Goal: Task Accomplishment & Management: Use online tool/utility

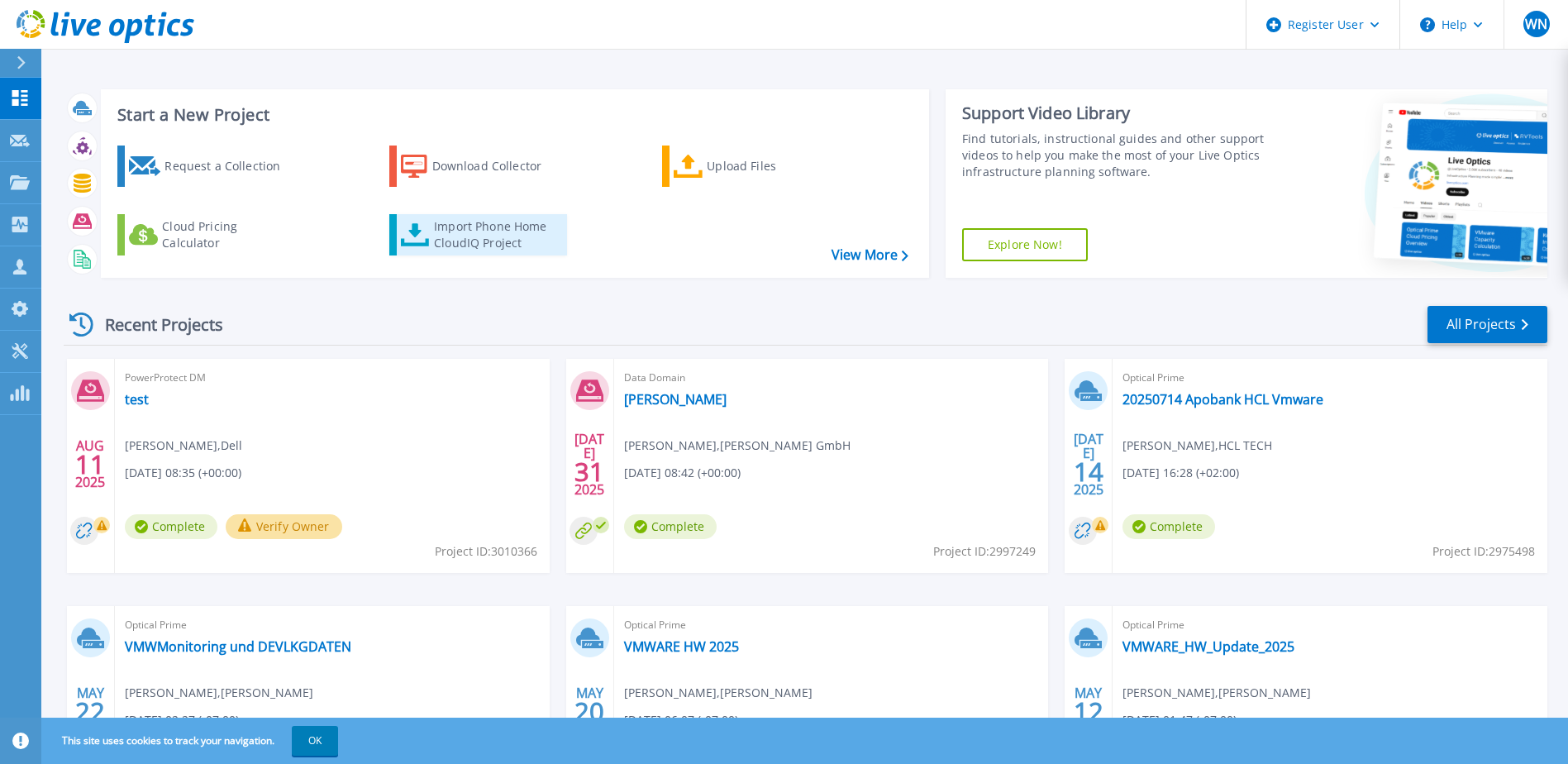
click at [441, 231] on div "Import Phone Home CloudIQ Project" at bounding box center [499, 235] width 129 height 33
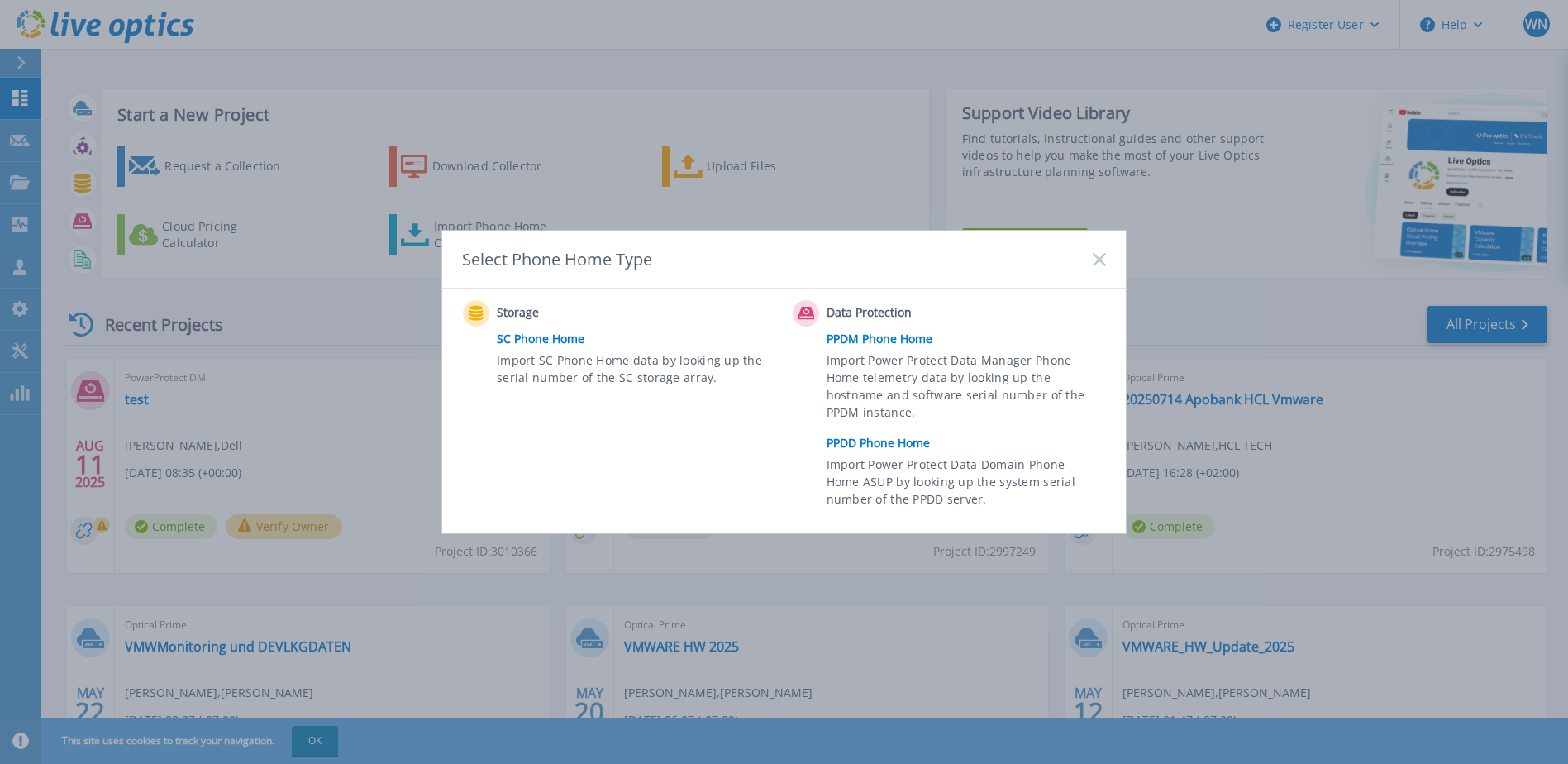
click at [1095, 257] on icon at bounding box center [1099, 259] width 13 height 13
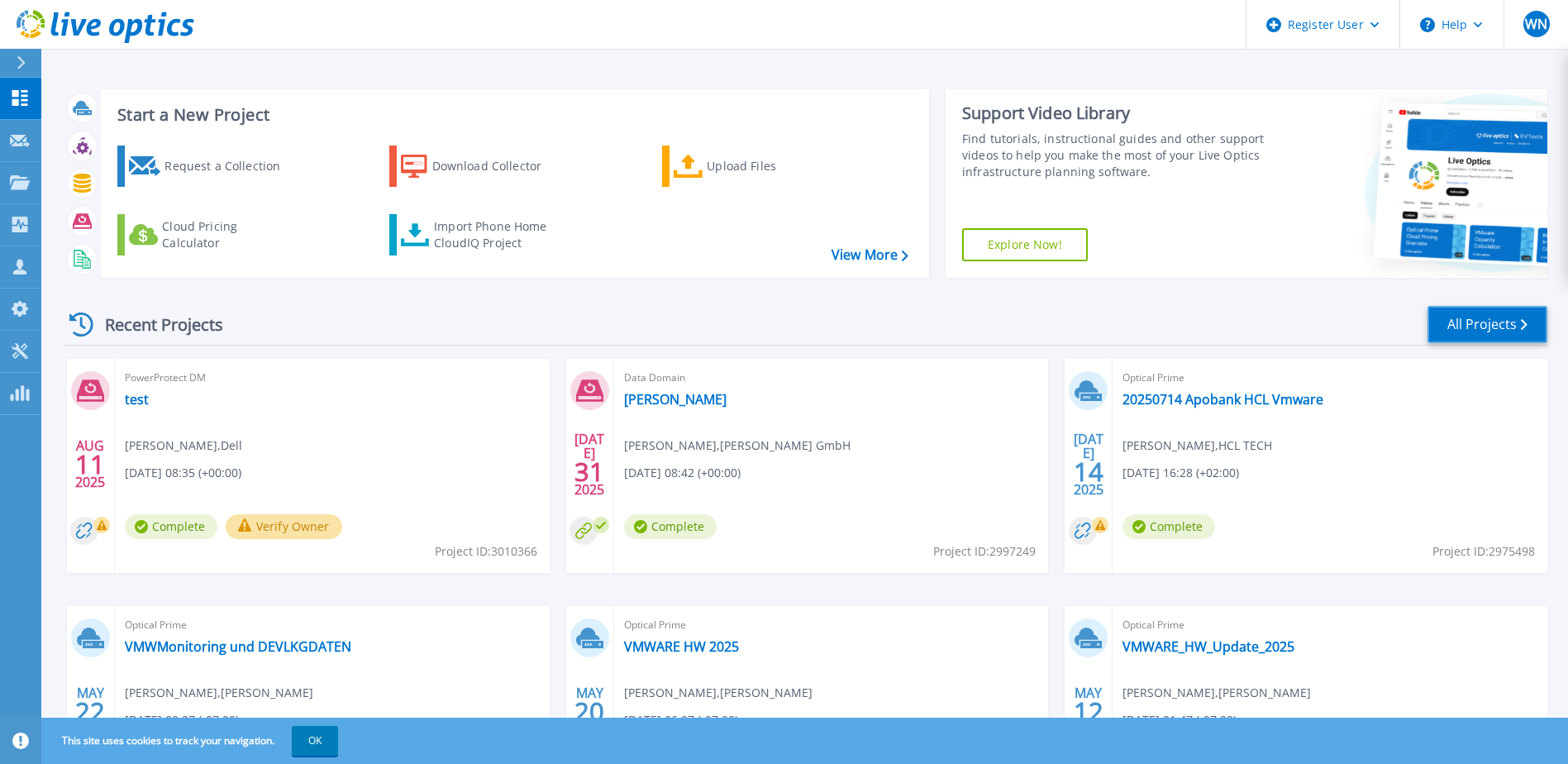
click at [1483, 325] on link "All Projects" at bounding box center [1488, 325] width 120 height 37
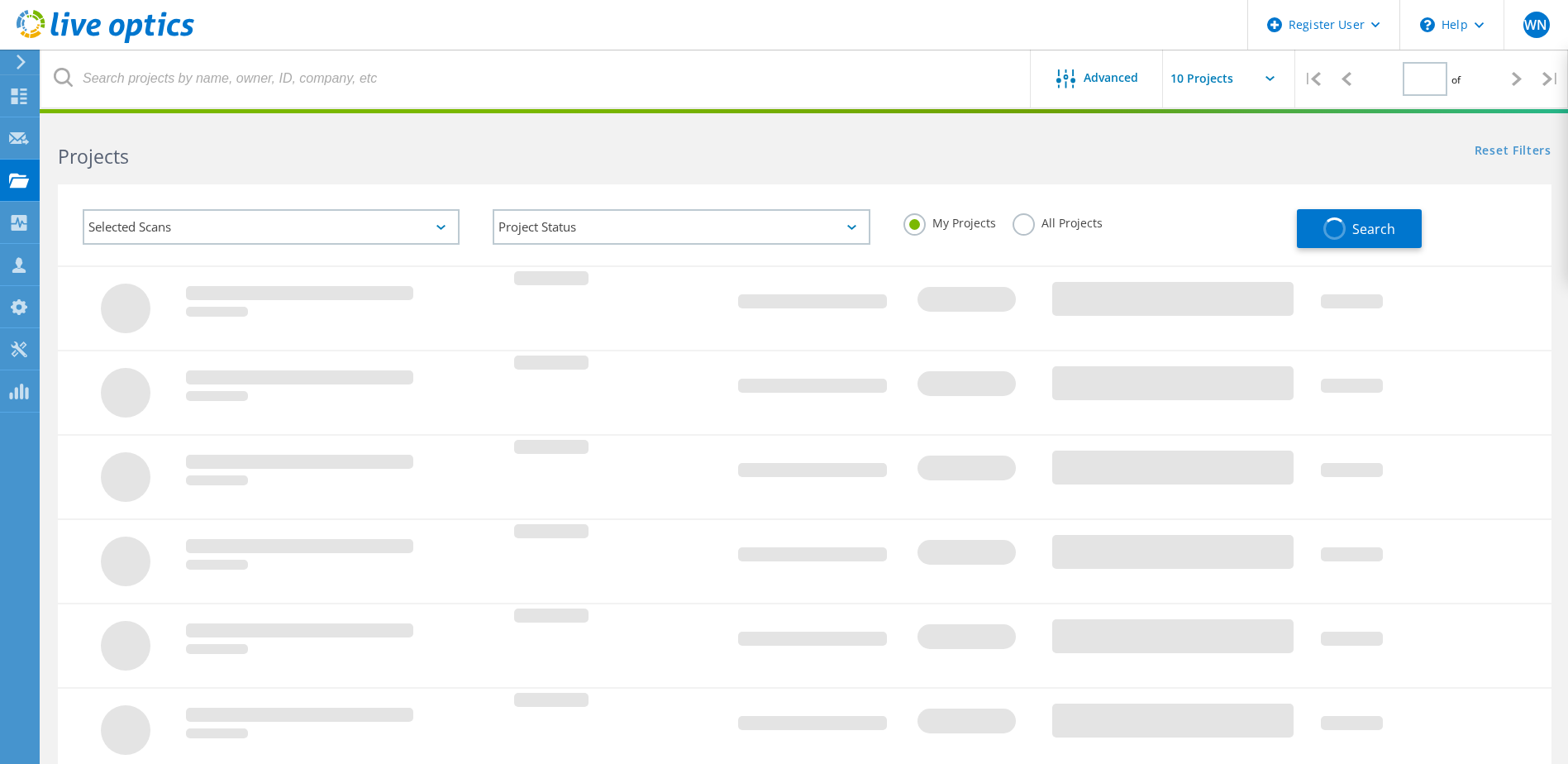
type input "1"
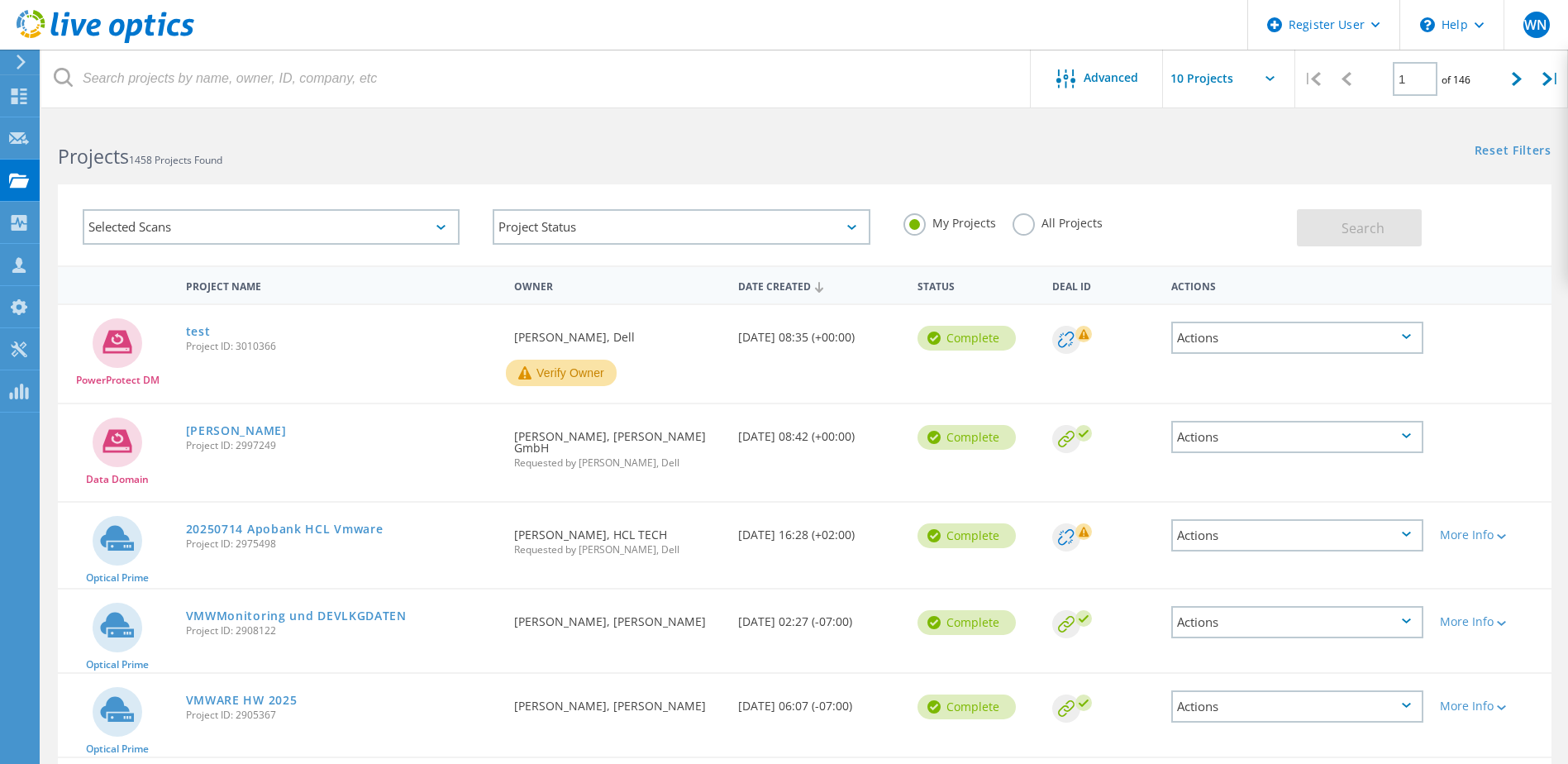
click at [445, 220] on div "Selected Scans" at bounding box center [271, 227] width 377 height 35
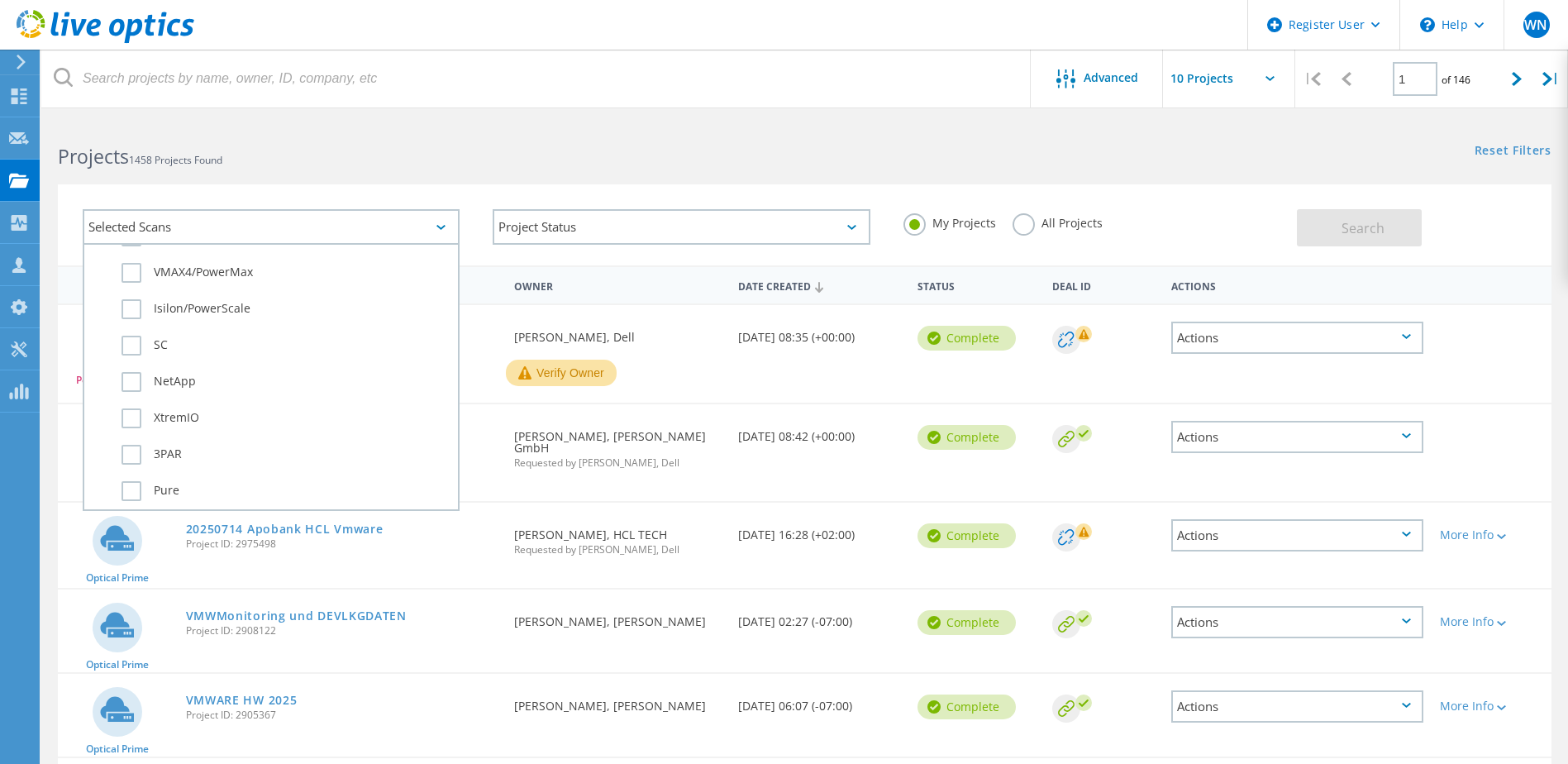
scroll to position [579, 0]
click at [141, 343] on label "SC" at bounding box center [285, 338] width 329 height 20
click at [0, 0] on input "SC" at bounding box center [0, 0] width 0 height 0
drag, startPoint x: 1017, startPoint y: 229, endPoint x: 1138, endPoint y: 248, distance: 122.5
click at [1017, 229] on label "All Projects" at bounding box center [1058, 222] width 90 height 16
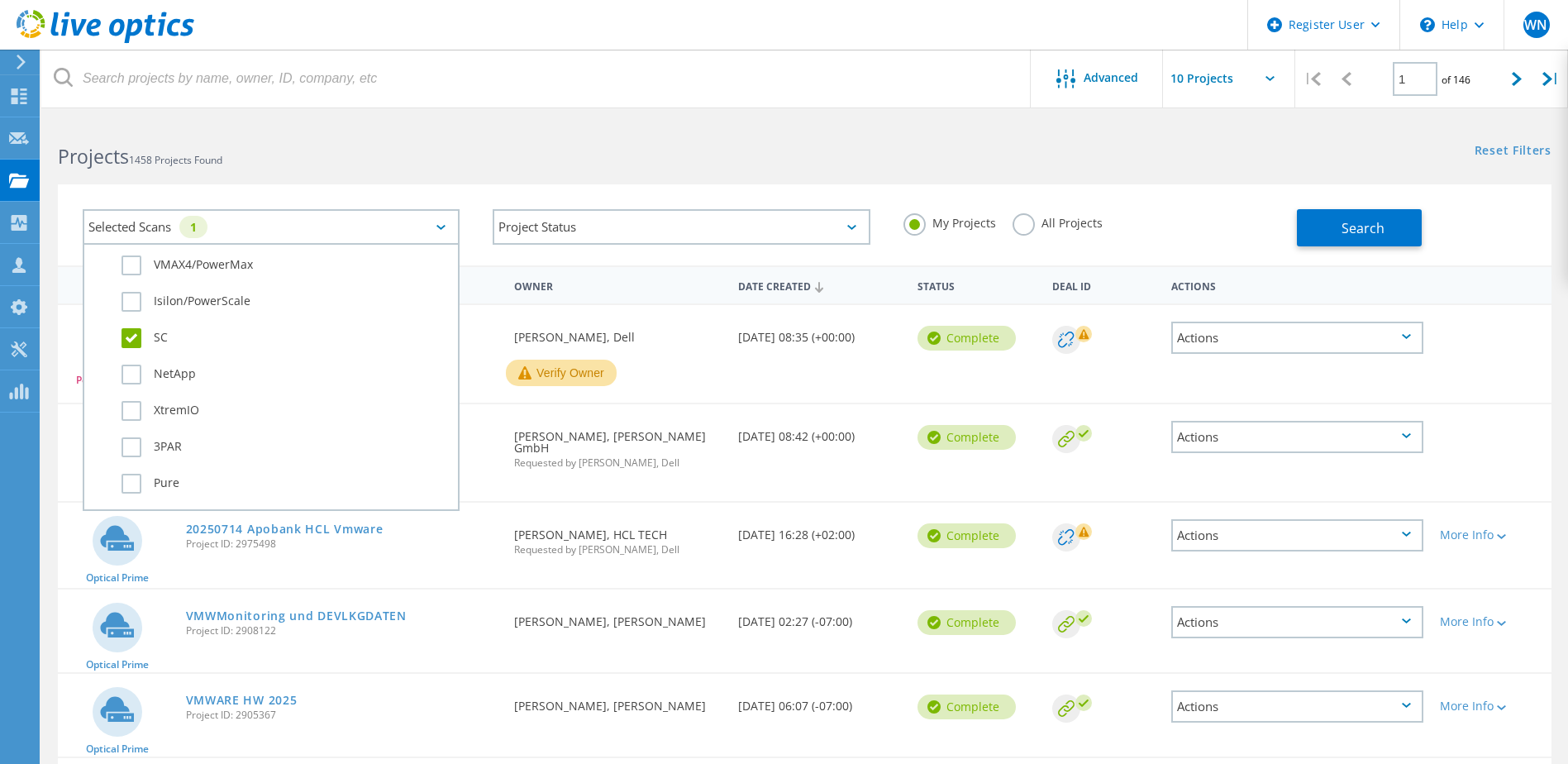
click at [0, 0] on input "All Projects" at bounding box center [0, 0] width 0 height 0
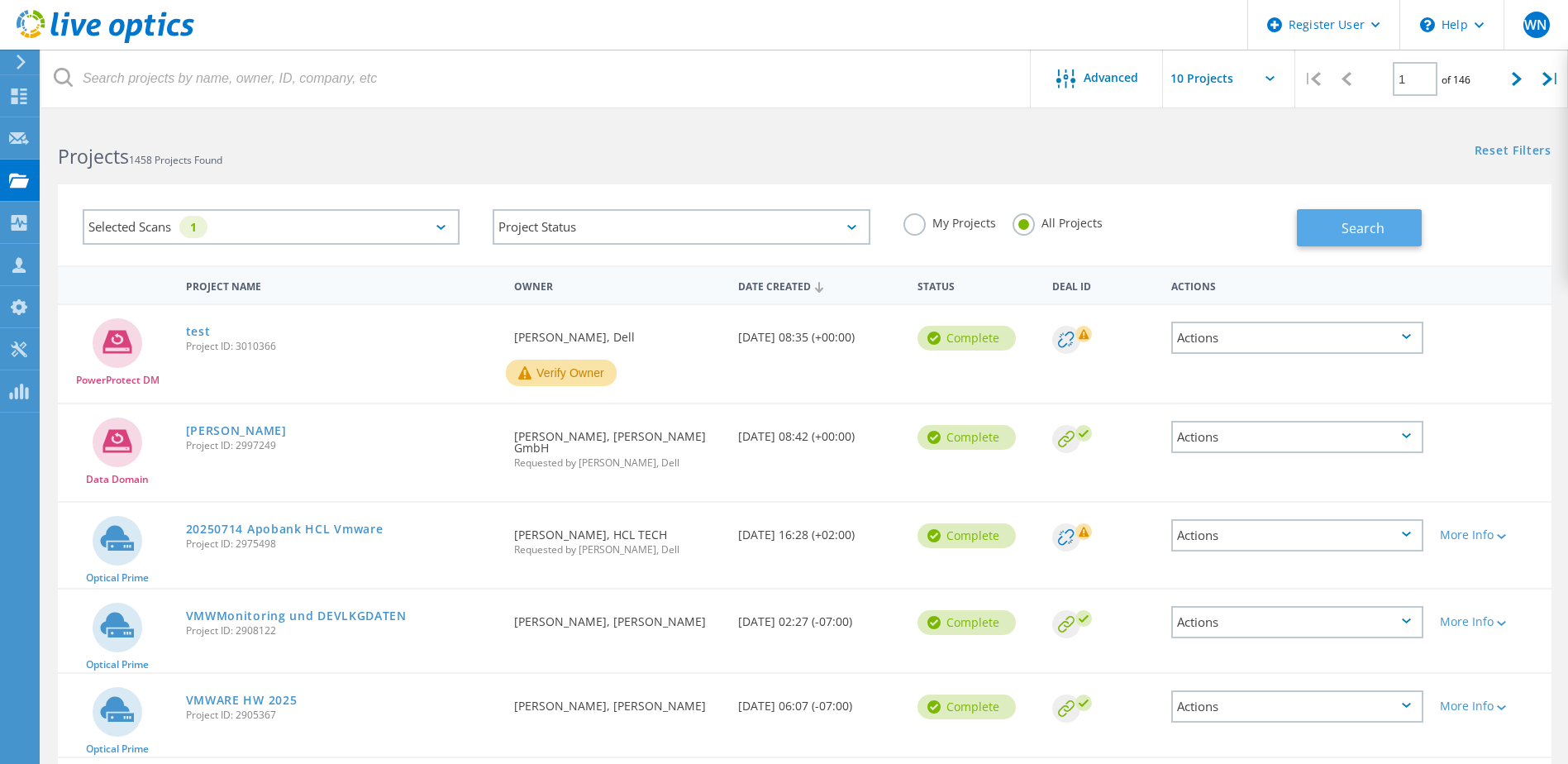
click at [1373, 234] on span "Search" at bounding box center [1363, 228] width 43 height 19
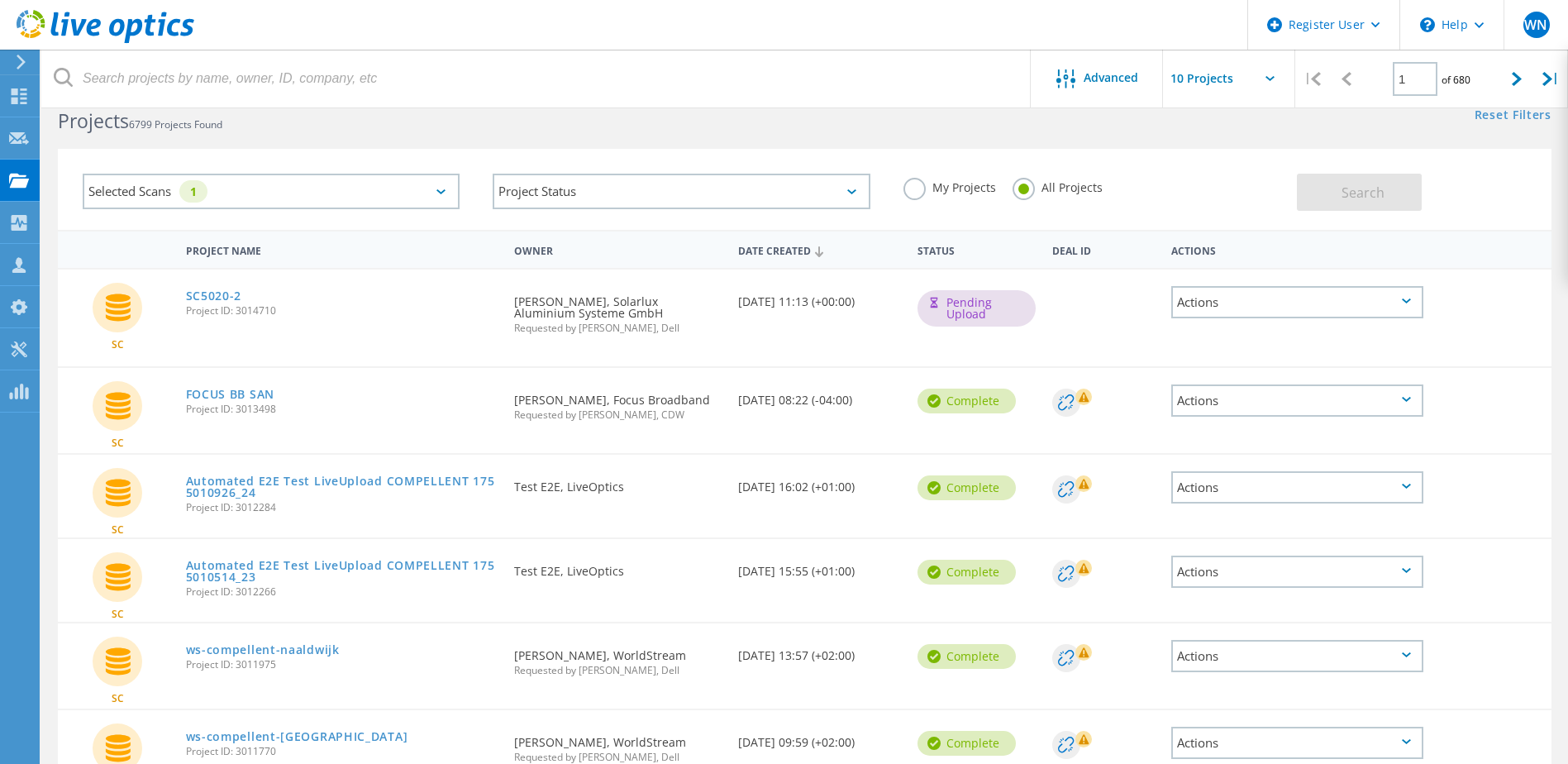
scroll to position [0, 0]
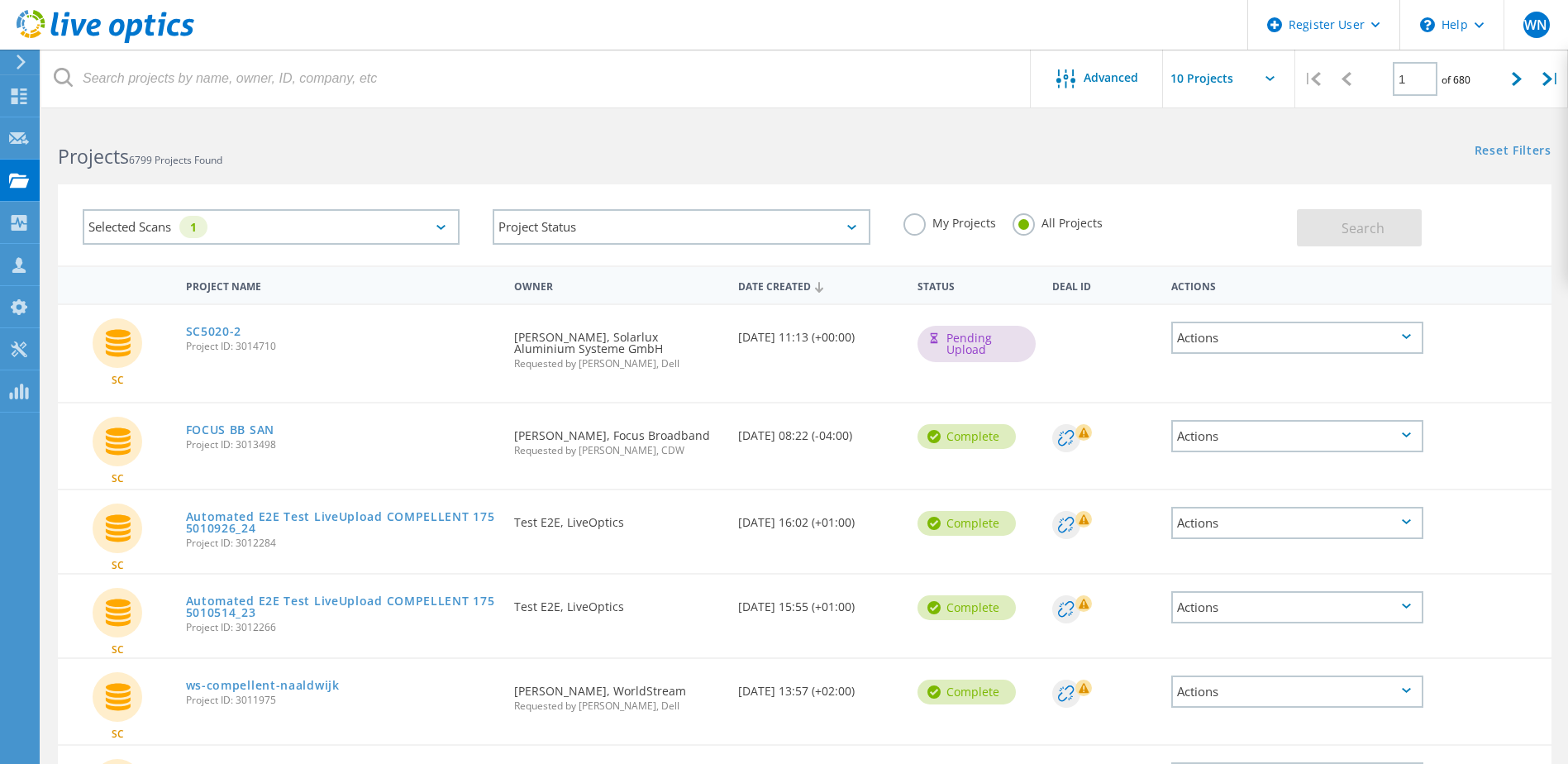
click at [32, 24] on icon at bounding box center [105, 26] width 177 height 34
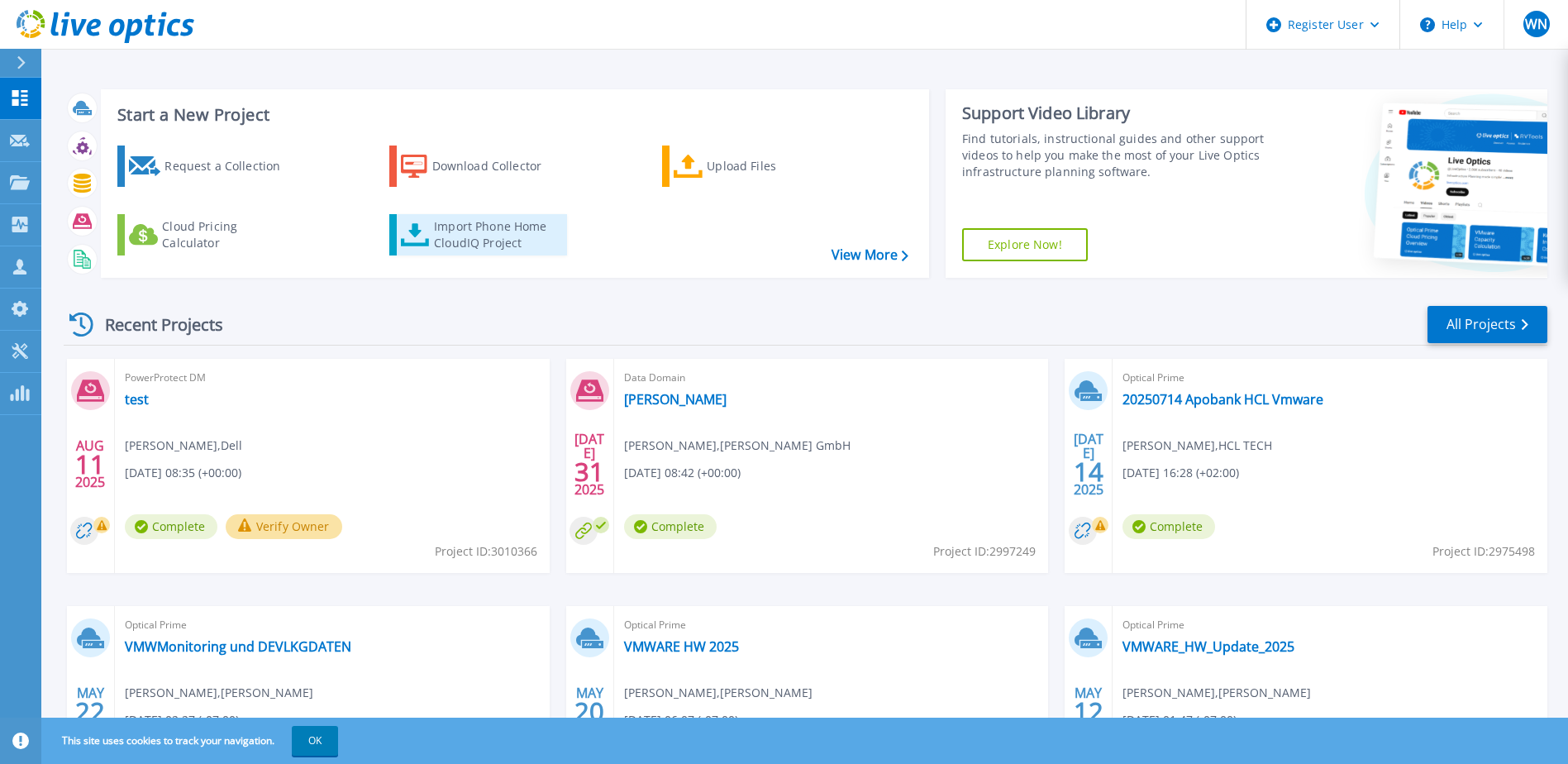
click at [509, 236] on div "Import Phone Home CloudIQ Project" at bounding box center [499, 235] width 129 height 33
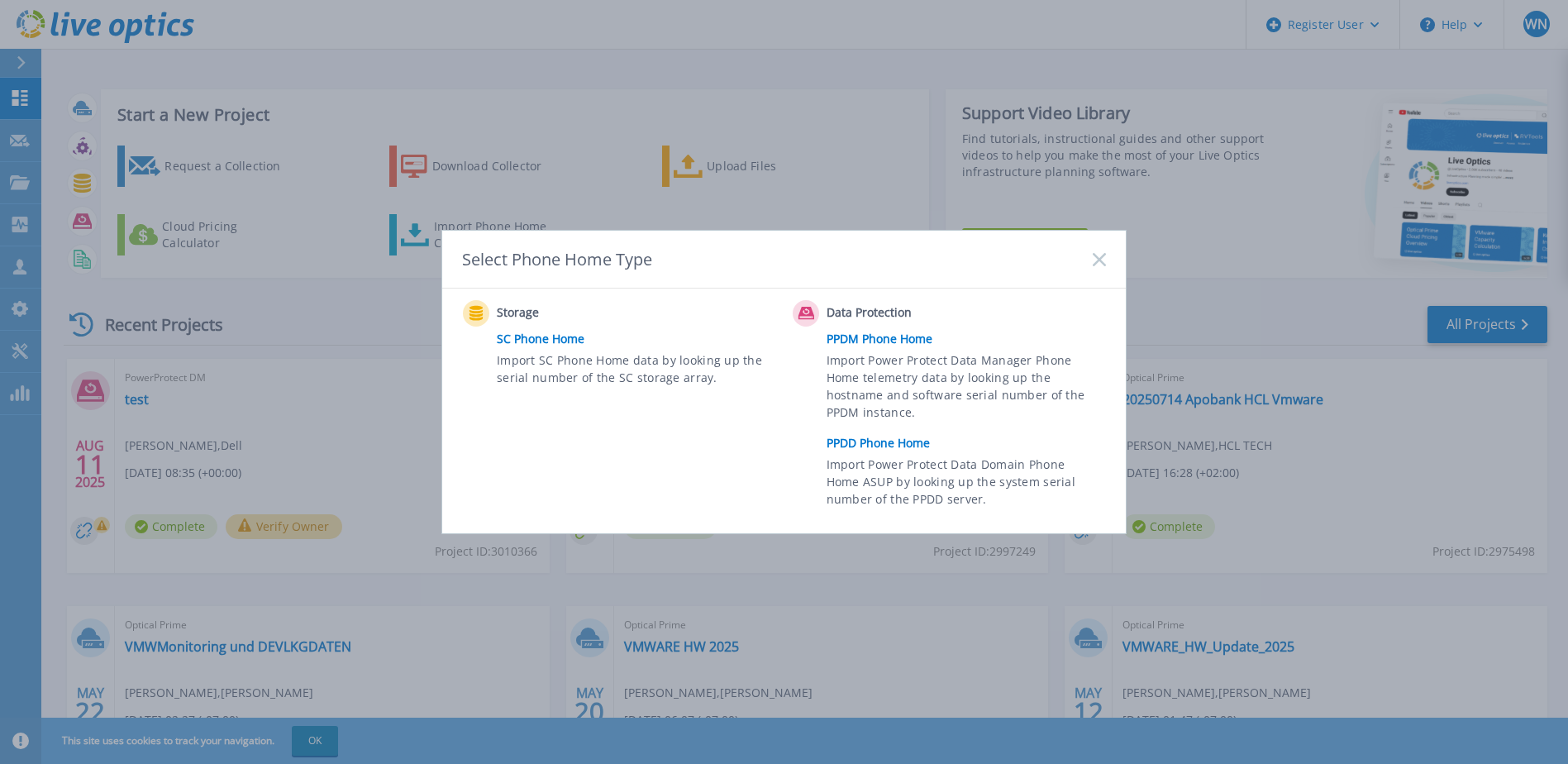
click at [893, 447] on link "PPDD Phone Home" at bounding box center [970, 442] width 287 height 25
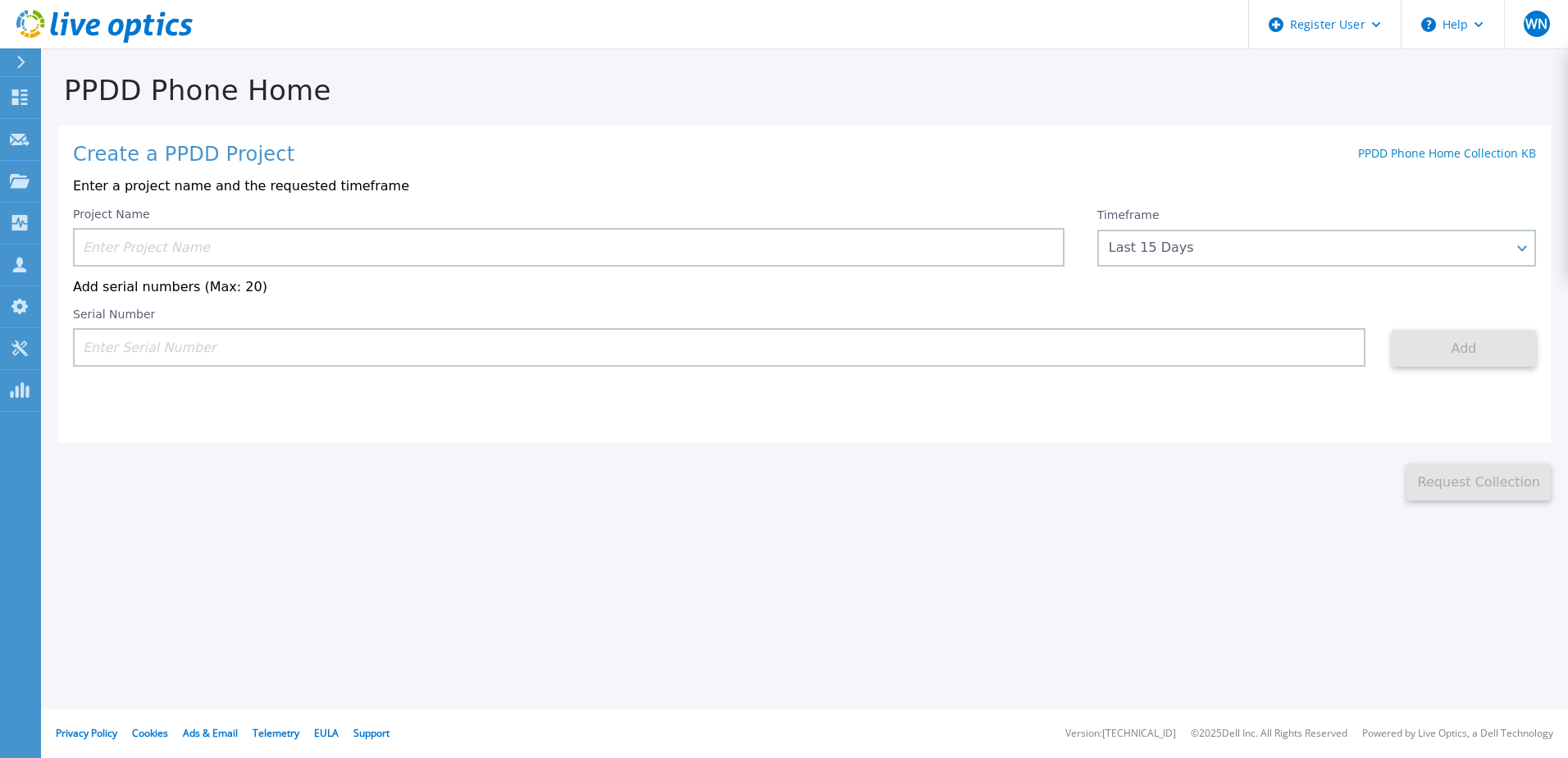
click at [292, 250] on input at bounding box center [568, 247] width 991 height 39
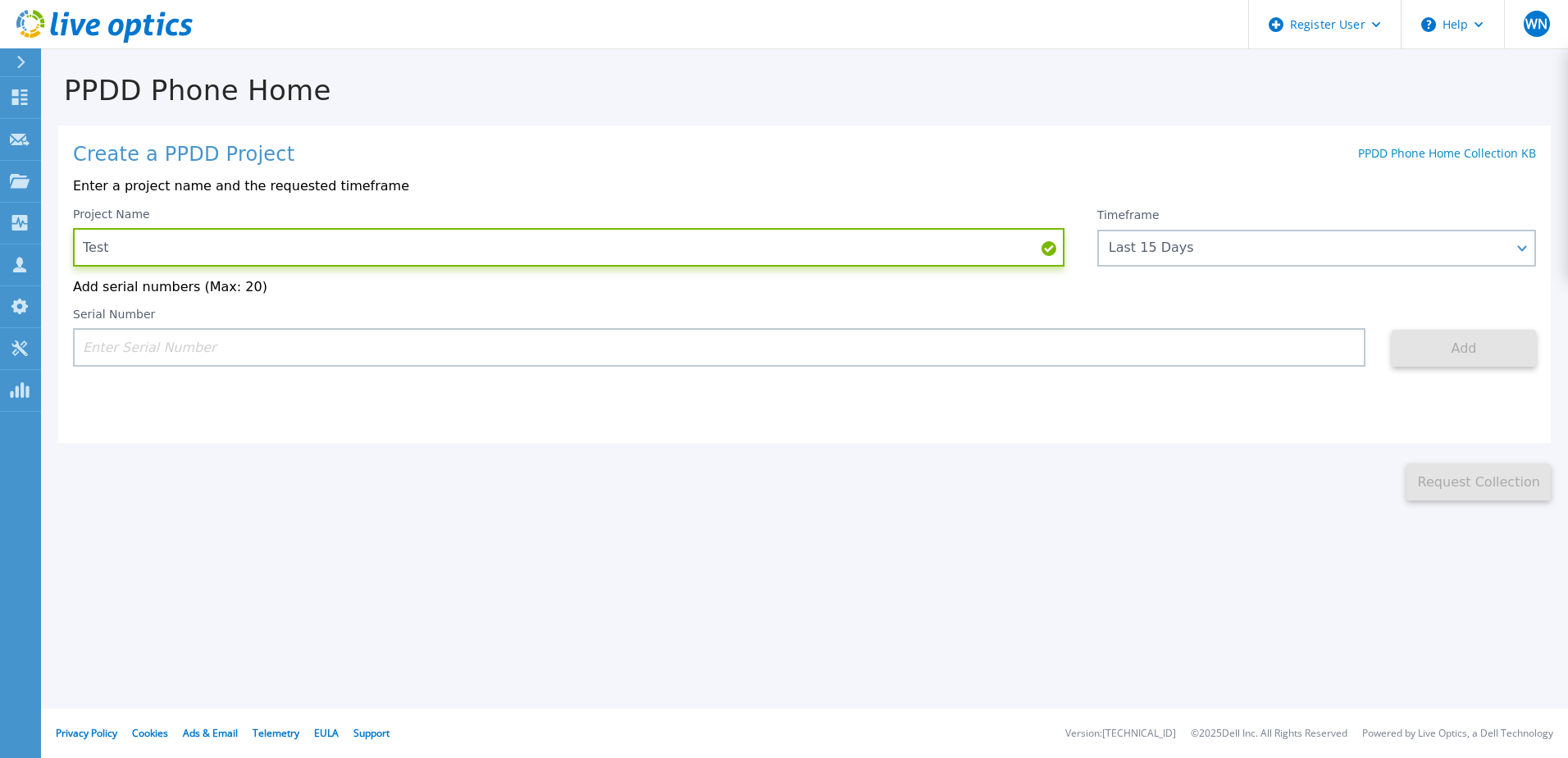
type input "Test"
click at [931, 340] on input at bounding box center [719, 347] width 1293 height 39
click at [722, 37] on header "Register User Help WN Dell User Winfried Noske Winfried.Noske@dell.com Dell My …" at bounding box center [784, 24] width 1568 height 50
click at [269, 345] on input at bounding box center [719, 347] width 1293 height 39
paste input "CKM01210505670"
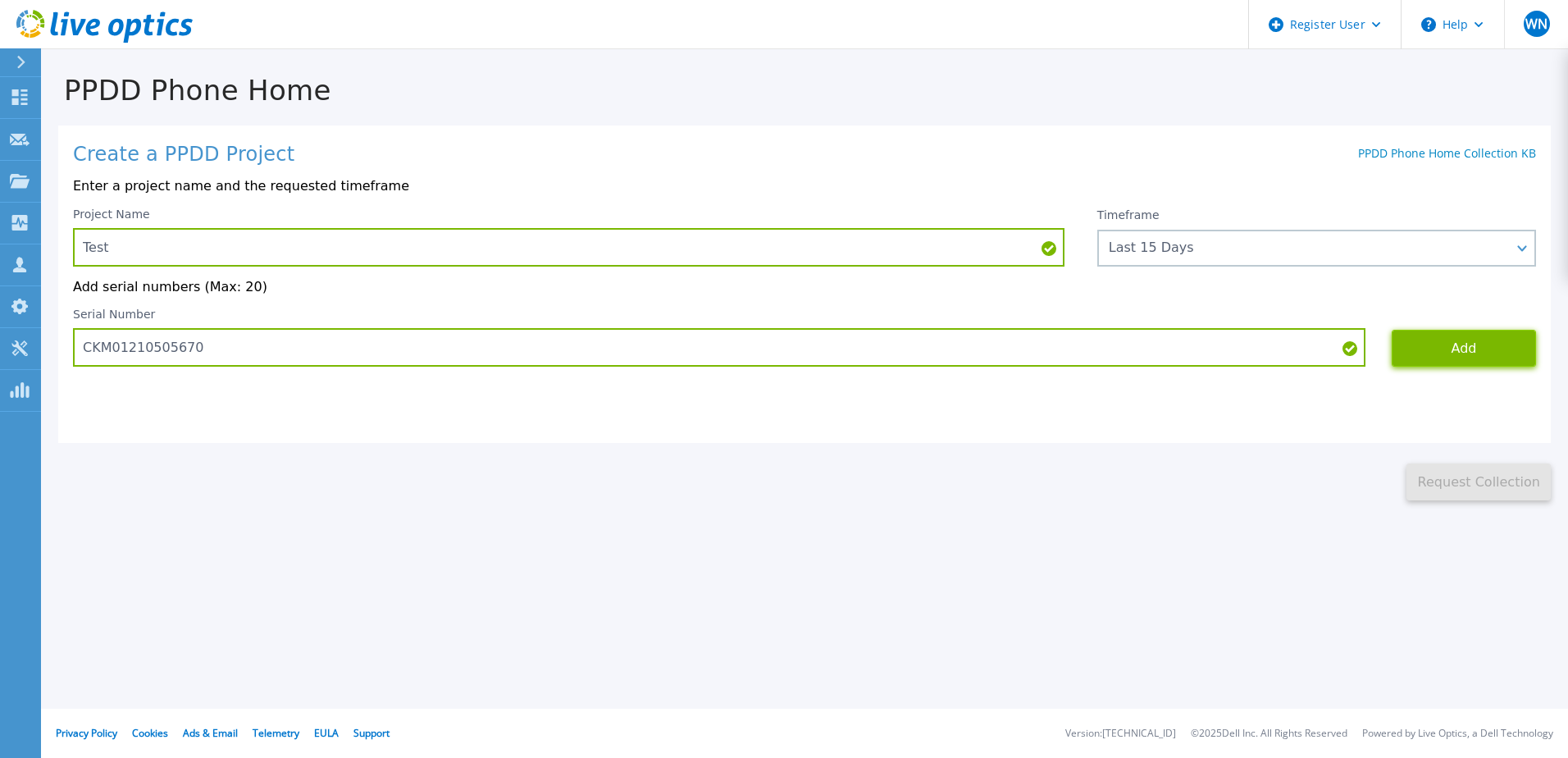
click at [1451, 352] on button "Add" at bounding box center [1464, 348] width 144 height 37
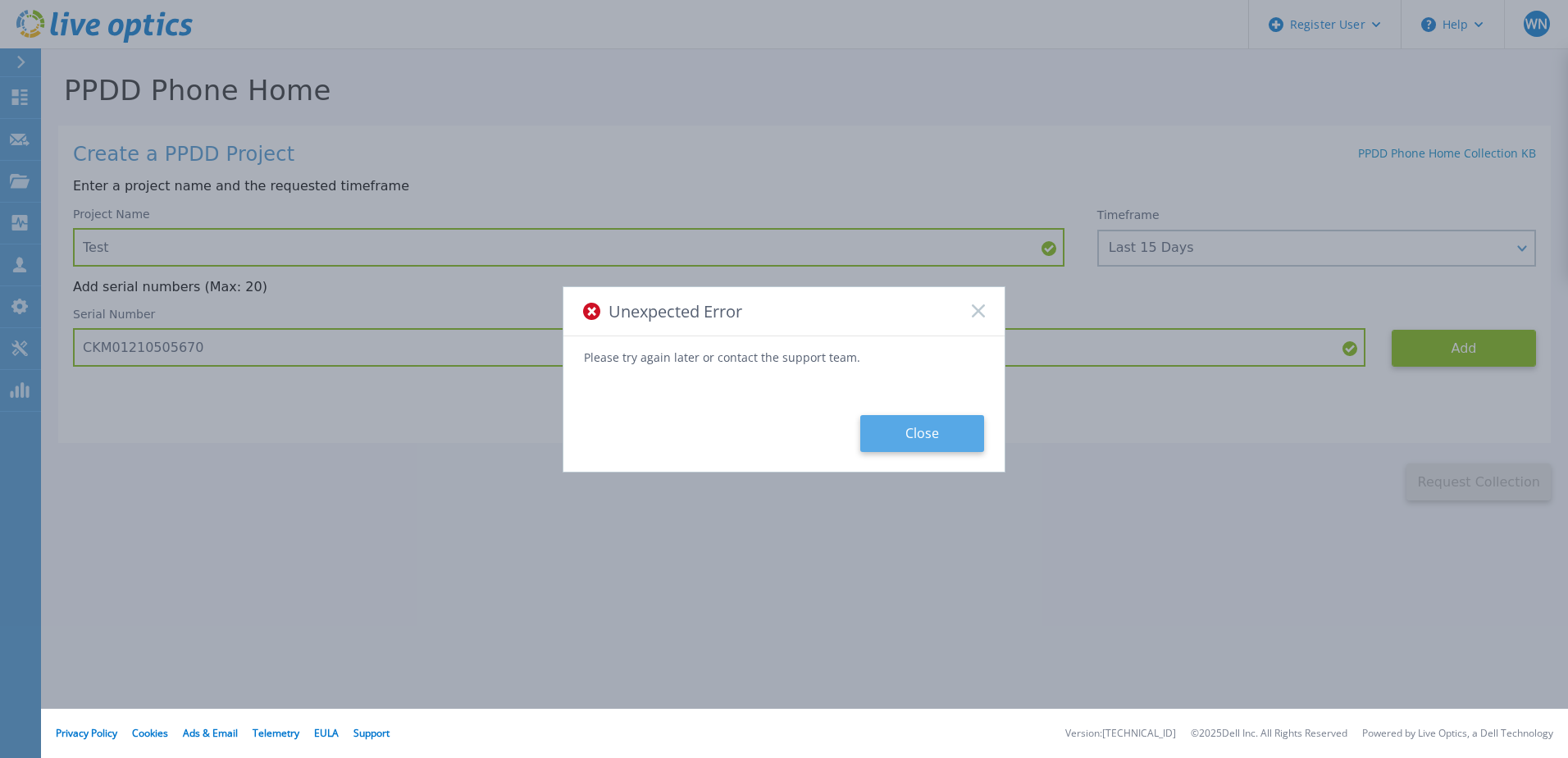
click at [875, 421] on button "Close" at bounding box center [921, 434] width 124 height 37
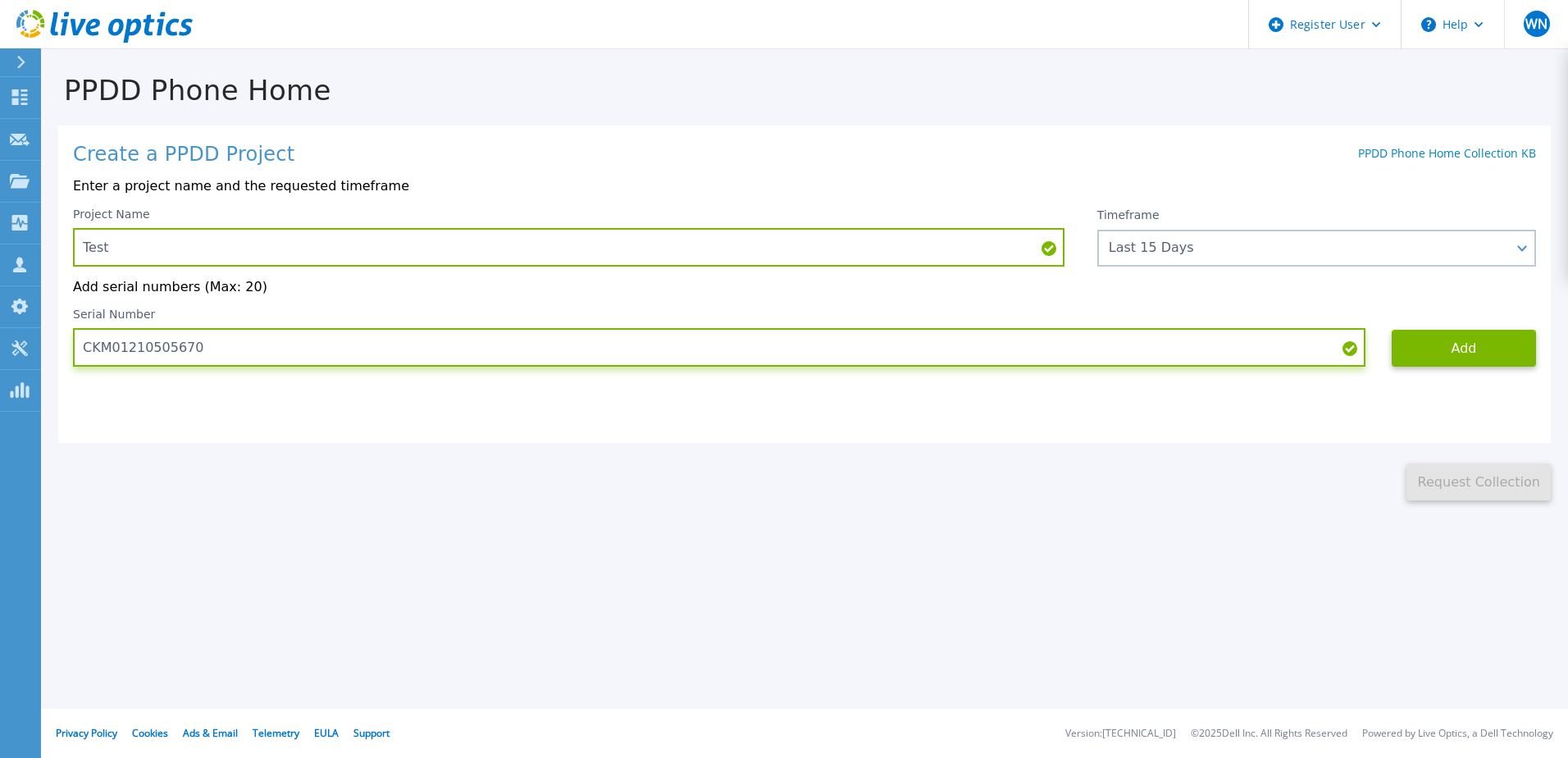
click at [232, 358] on input "CKM01210505670" at bounding box center [719, 347] width 1293 height 39
drag, startPoint x: 224, startPoint y: 350, endPoint x: 13, endPoint y: 384, distance: 213.7
click at [9, 385] on div "Dashboard Dashboard Request Capture Request Capture Projects Projects Search Pr…" at bounding box center [784, 379] width 1568 height 758
paste input "0192901179"
type input "CKM00192901179"
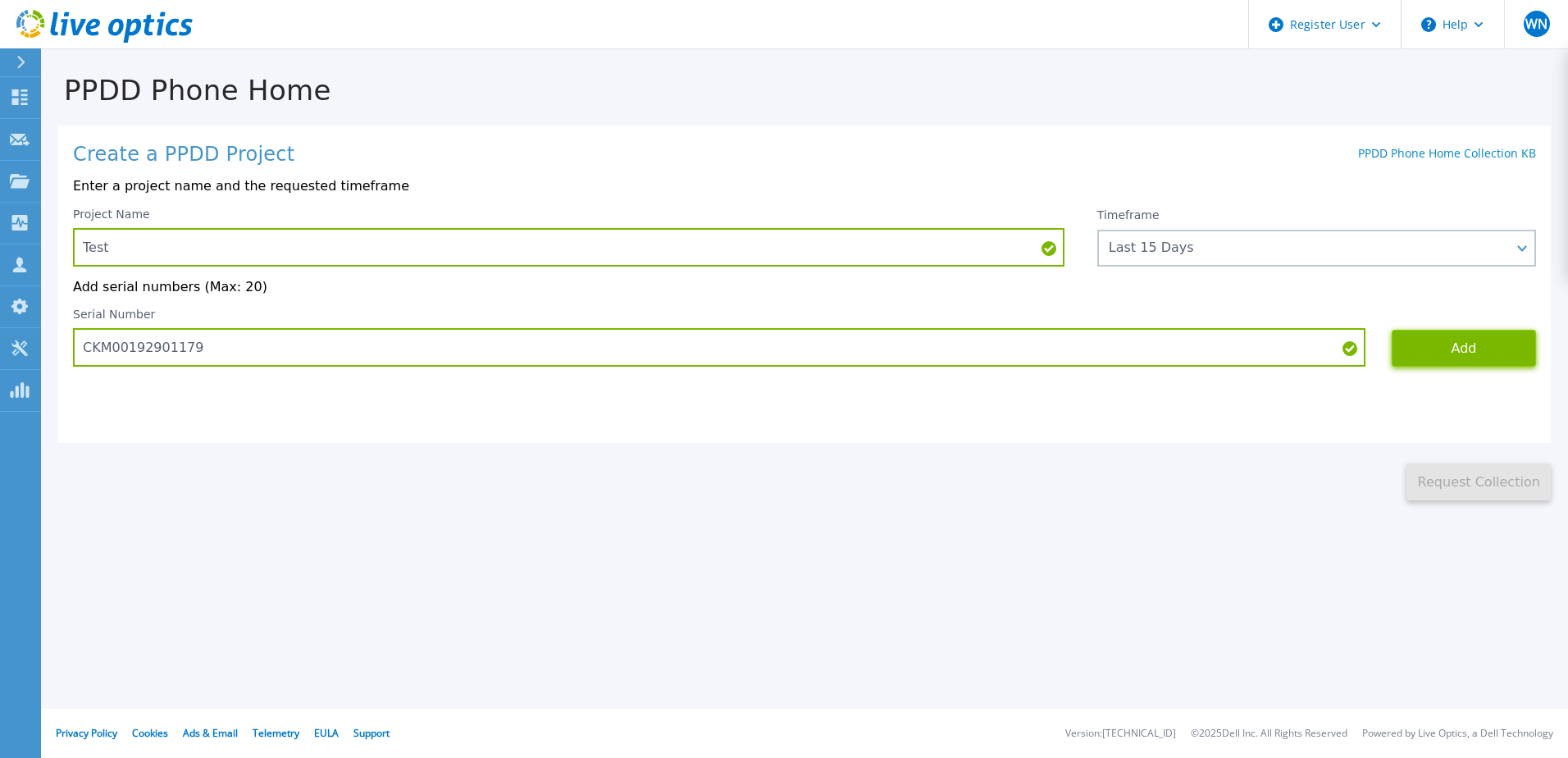
click at [1474, 343] on button "Add" at bounding box center [1464, 348] width 144 height 37
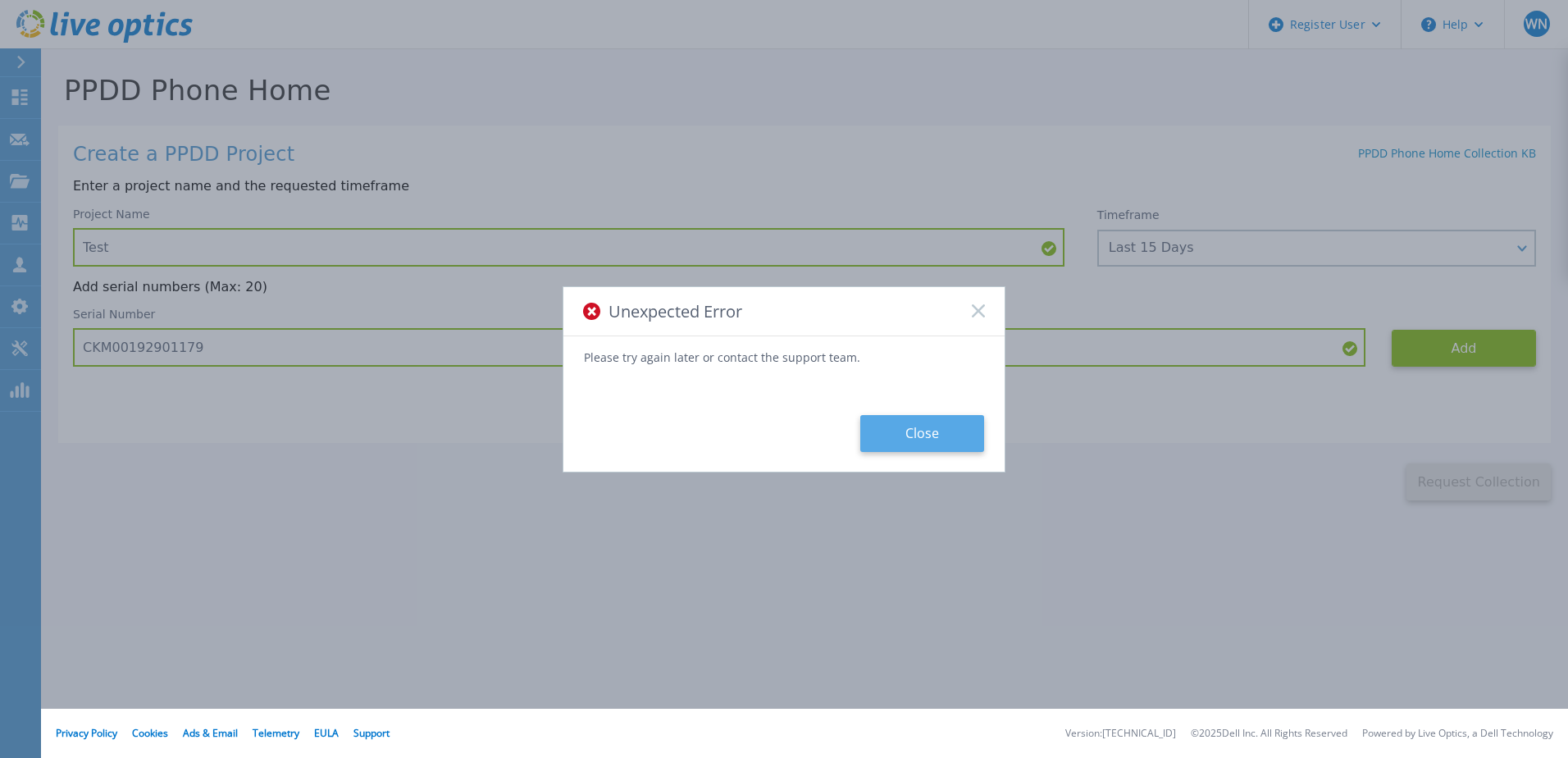
click at [903, 415] on button "Close" at bounding box center [921, 434] width 124 height 37
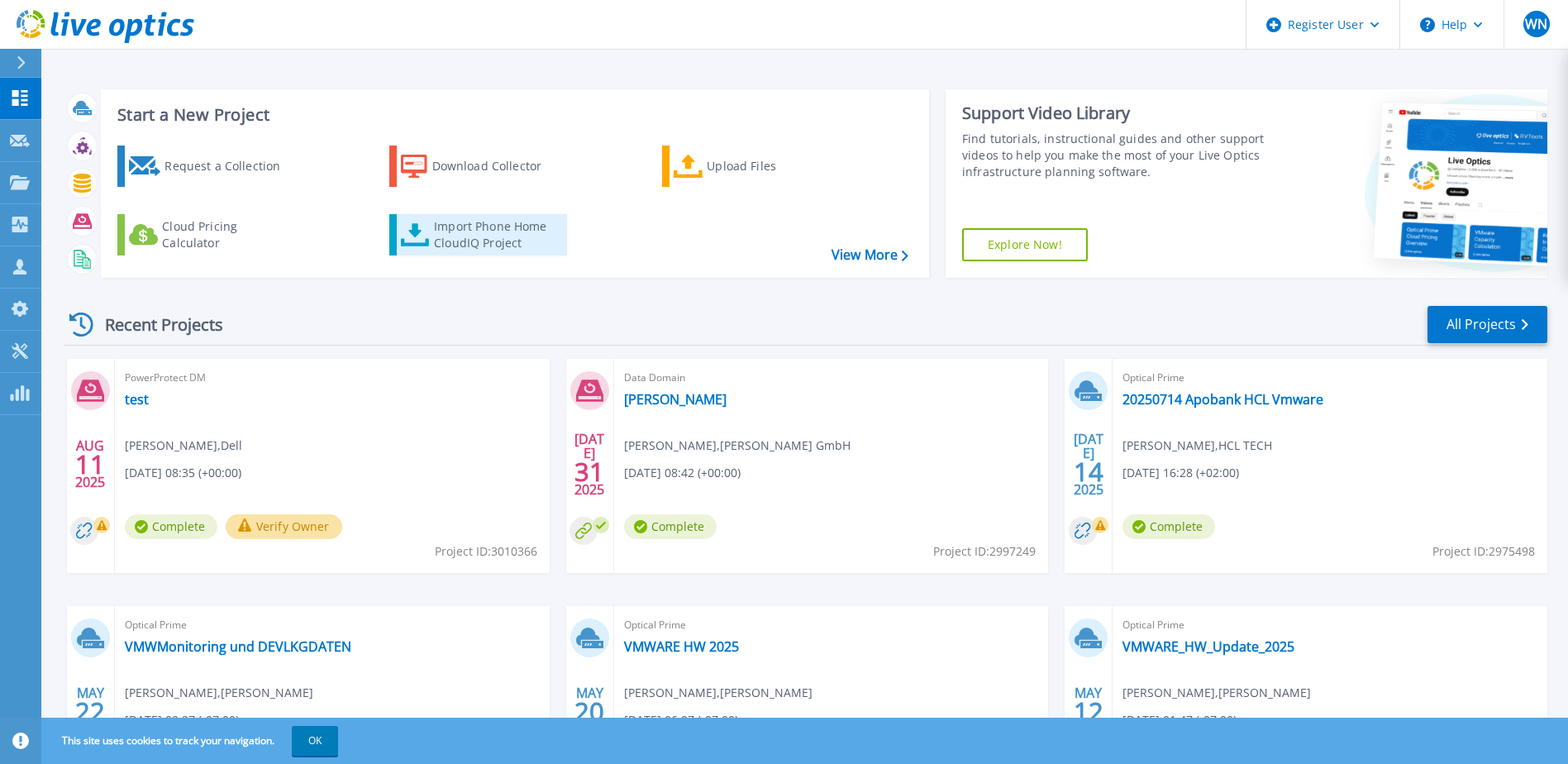
click at [487, 233] on div "Import Phone Home CloudIQ Project" at bounding box center [499, 235] width 129 height 33
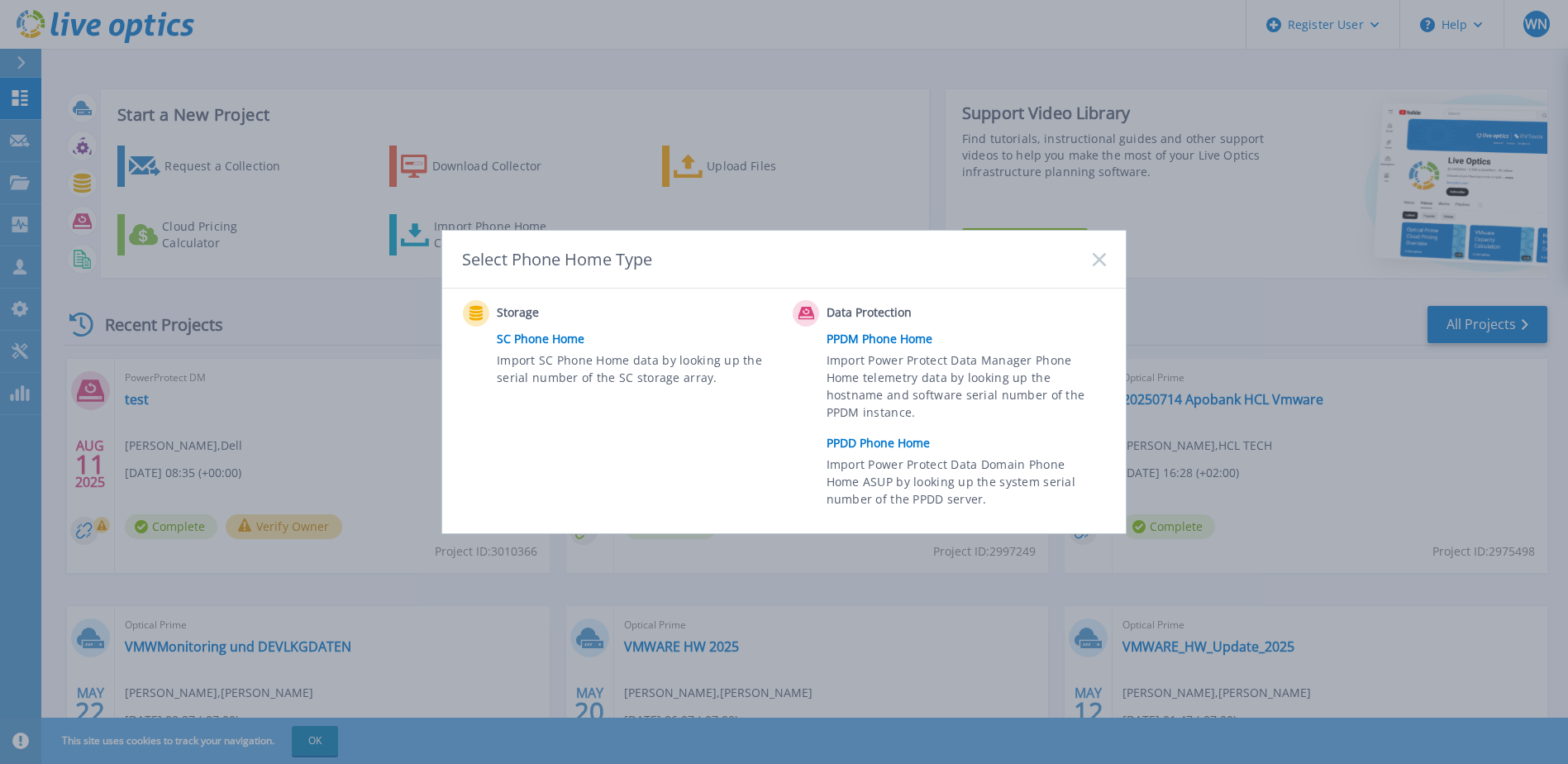
click at [890, 340] on link "PPDM Phone Home" at bounding box center [970, 338] width 287 height 25
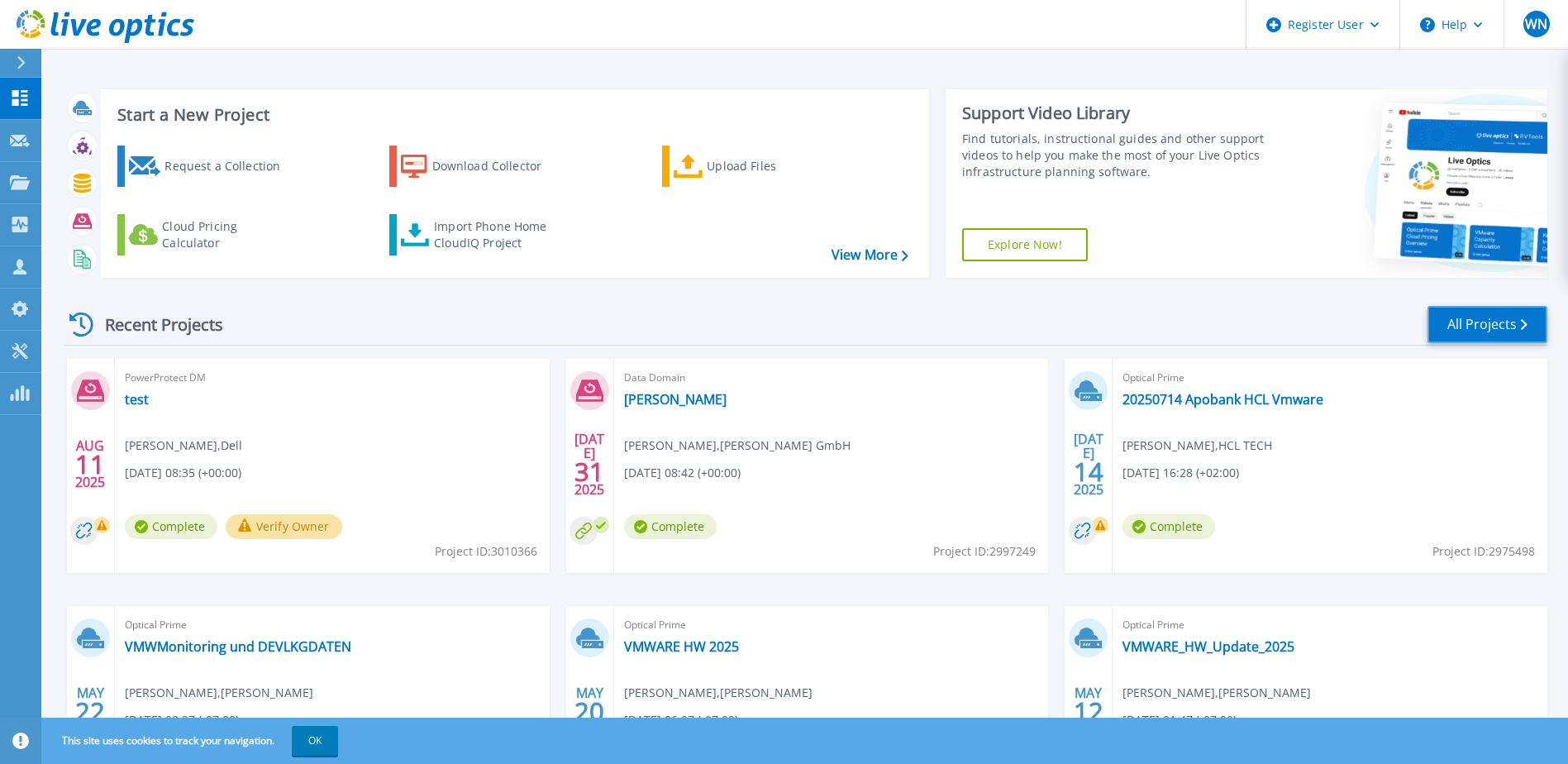
click at [1465, 319] on link "All Projects" at bounding box center [1488, 325] width 120 height 37
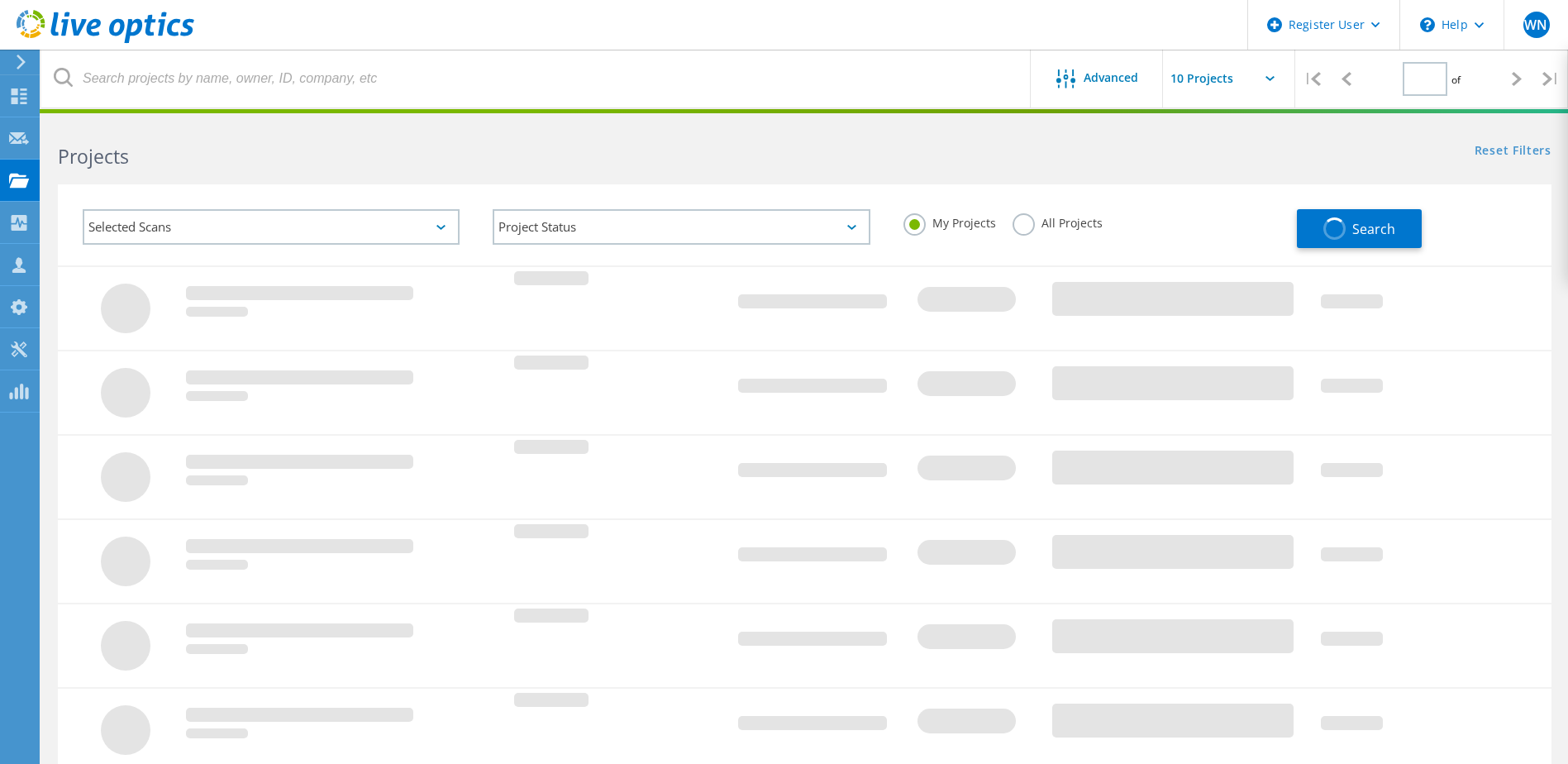
type input "1"
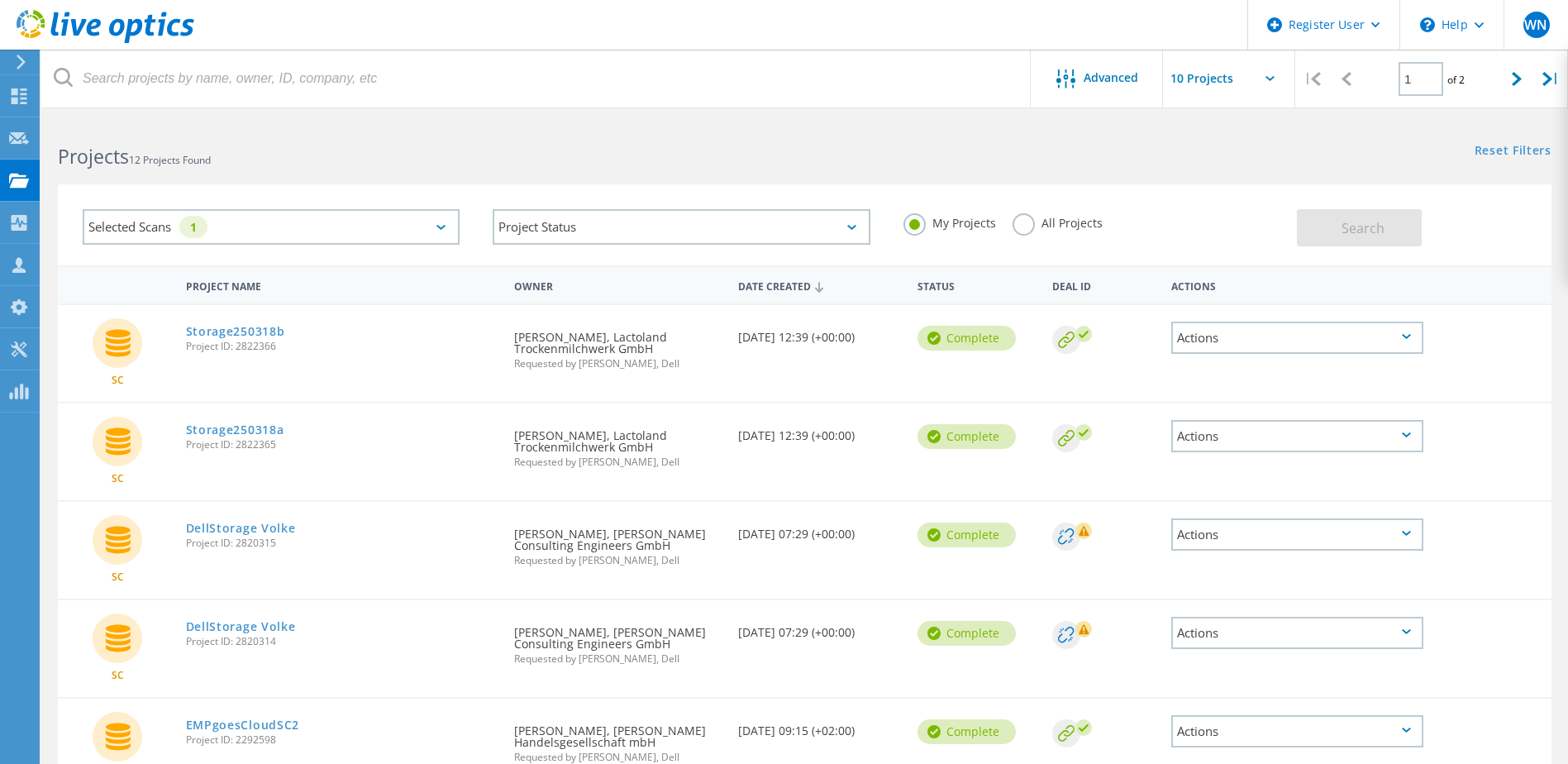
click at [432, 226] on div "Selected Scans 1" at bounding box center [271, 227] width 377 height 35
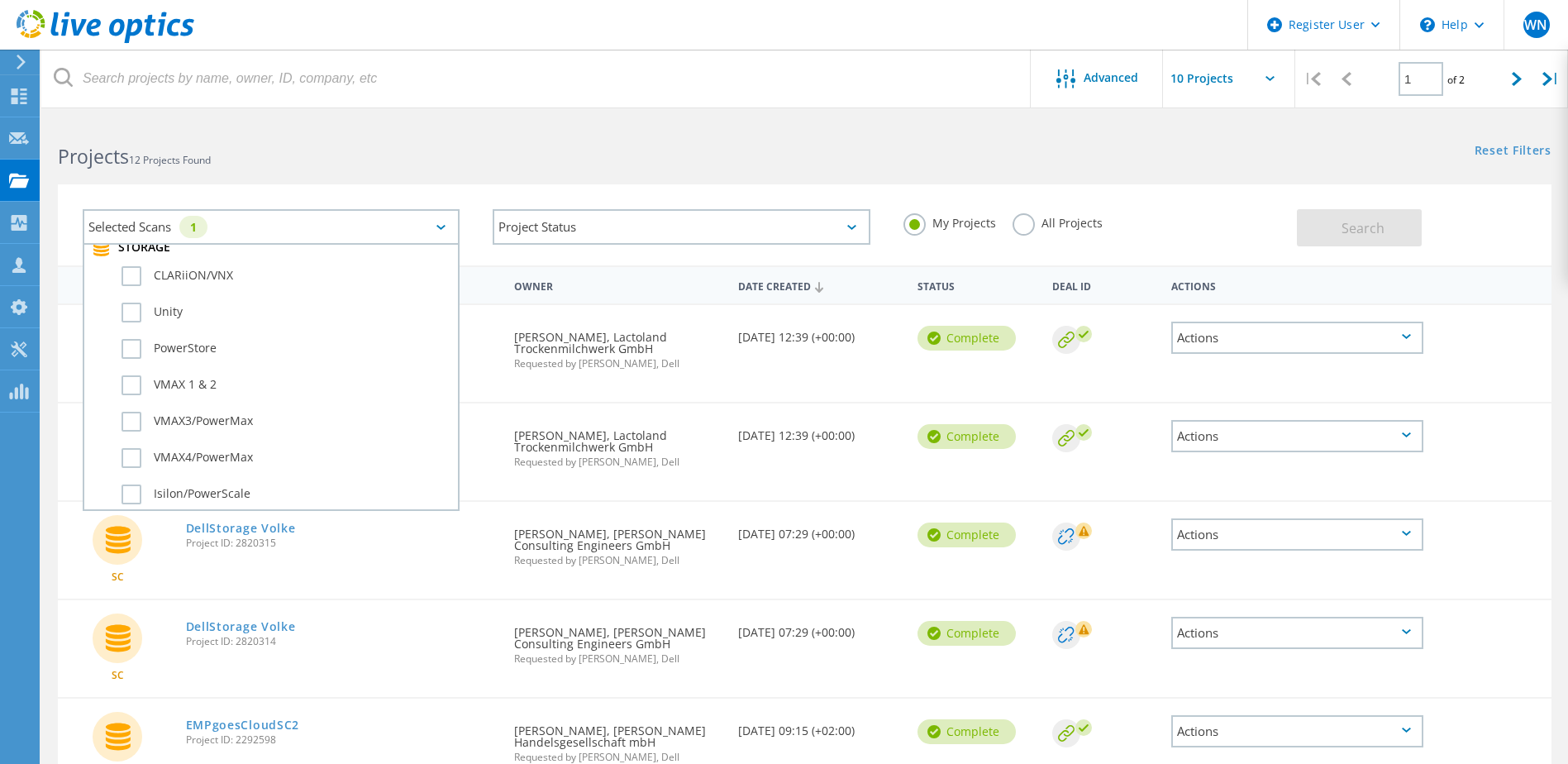
scroll to position [496, 0]
click at [136, 424] on label "SC" at bounding box center [285, 421] width 329 height 20
click at [0, 0] on input "SC" at bounding box center [0, 0] width 0 height 0
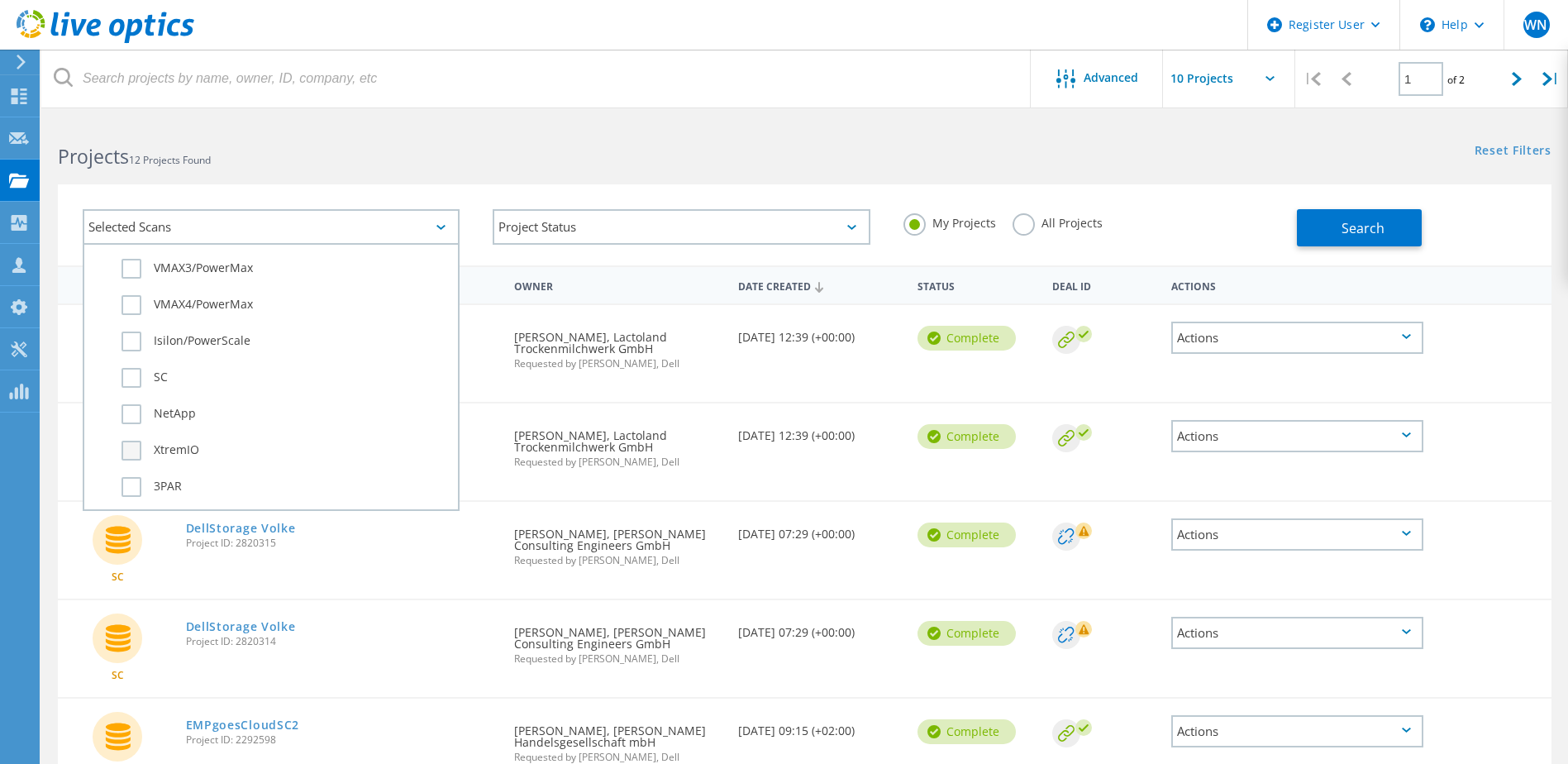
scroll to position [579, 0]
click at [133, 377] on label "NetApp" at bounding box center [285, 375] width 329 height 20
click at [0, 0] on input "NetApp" at bounding box center [0, 0] width 0 height 0
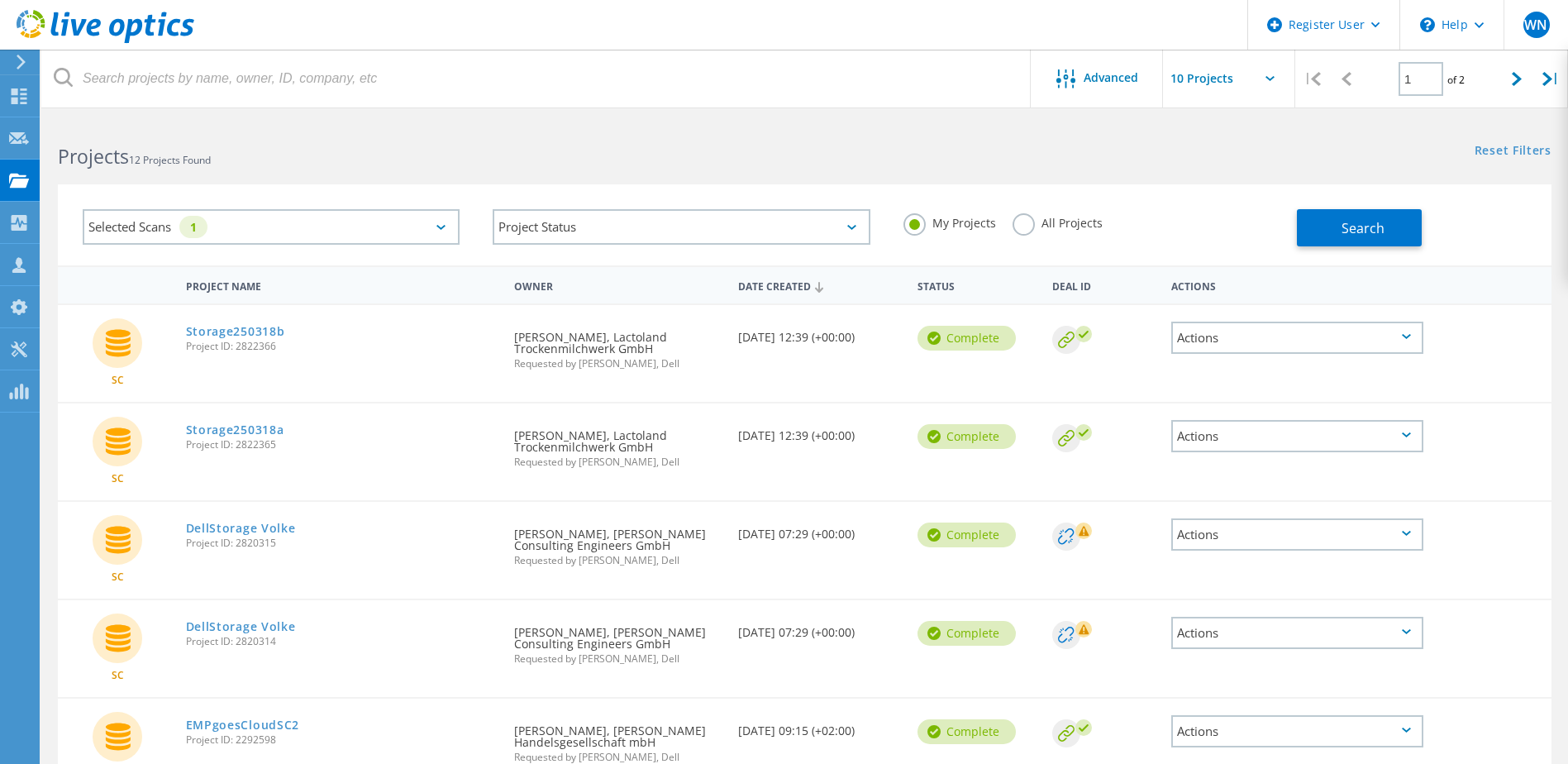
click at [1016, 220] on label "All Projects" at bounding box center [1058, 222] width 90 height 16
click at [0, 0] on input "All Projects" at bounding box center [0, 0] width 0 height 0
click at [1374, 221] on span "Search" at bounding box center [1363, 228] width 43 height 19
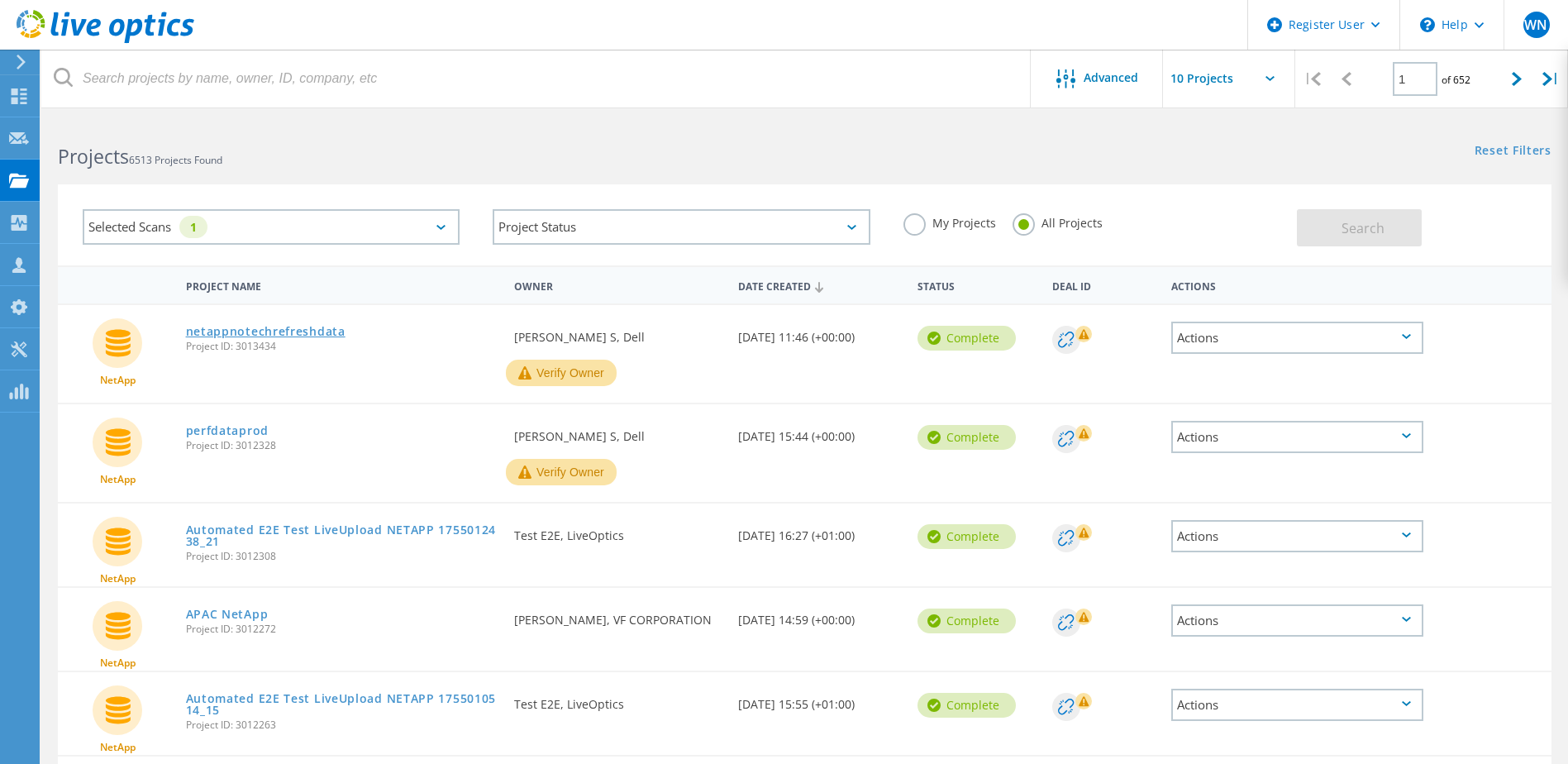
click at [292, 326] on link "netappnotechrefreshdata" at bounding box center [266, 331] width 160 height 12
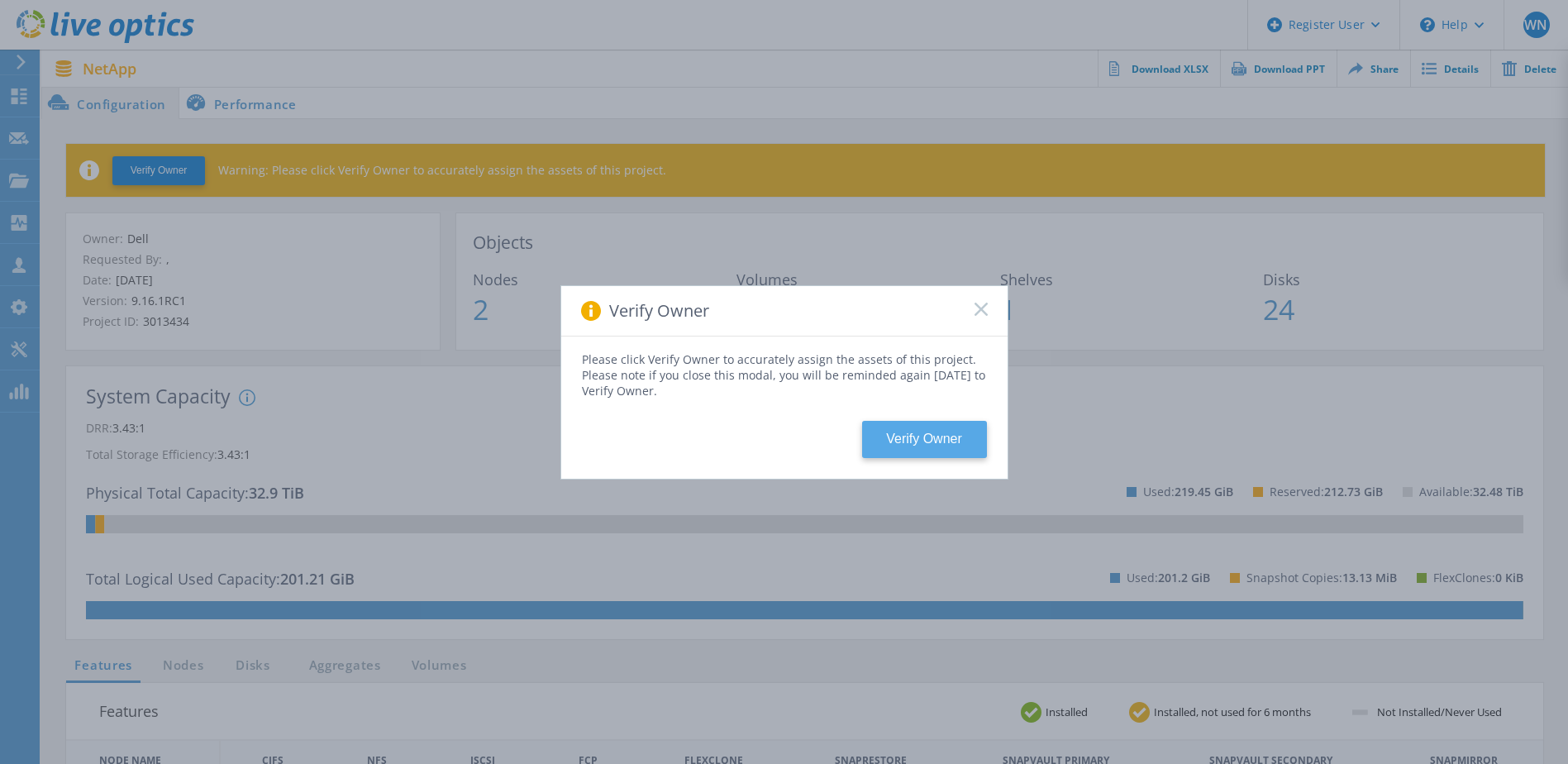
click at [978, 439] on button "Verify Owner" at bounding box center [924, 439] width 125 height 37
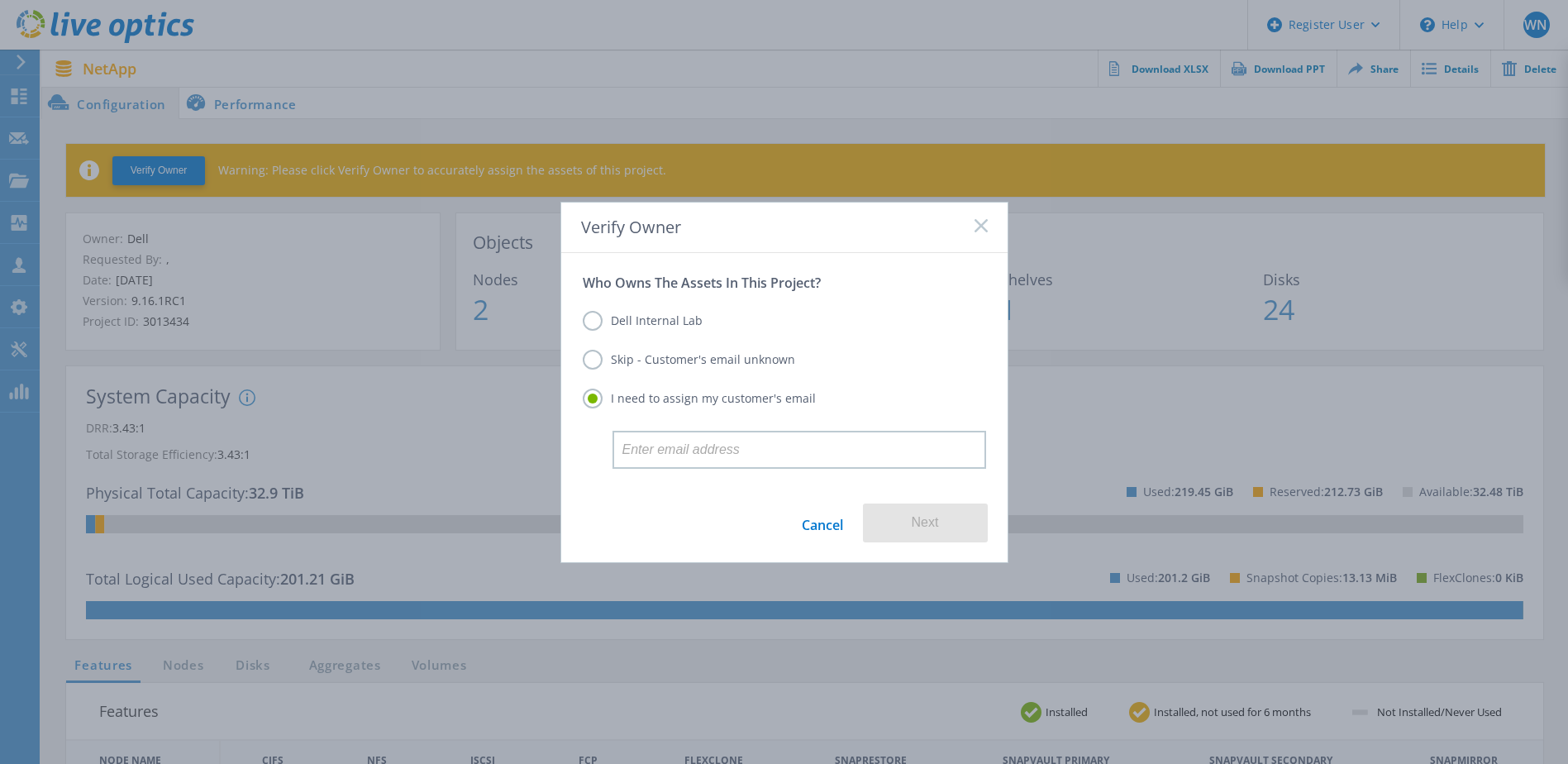
drag, startPoint x: 820, startPoint y: 516, endPoint x: 833, endPoint y: 517, distance: 13.0
click at [821, 518] on link "Cancel" at bounding box center [823, 523] width 41 height 39
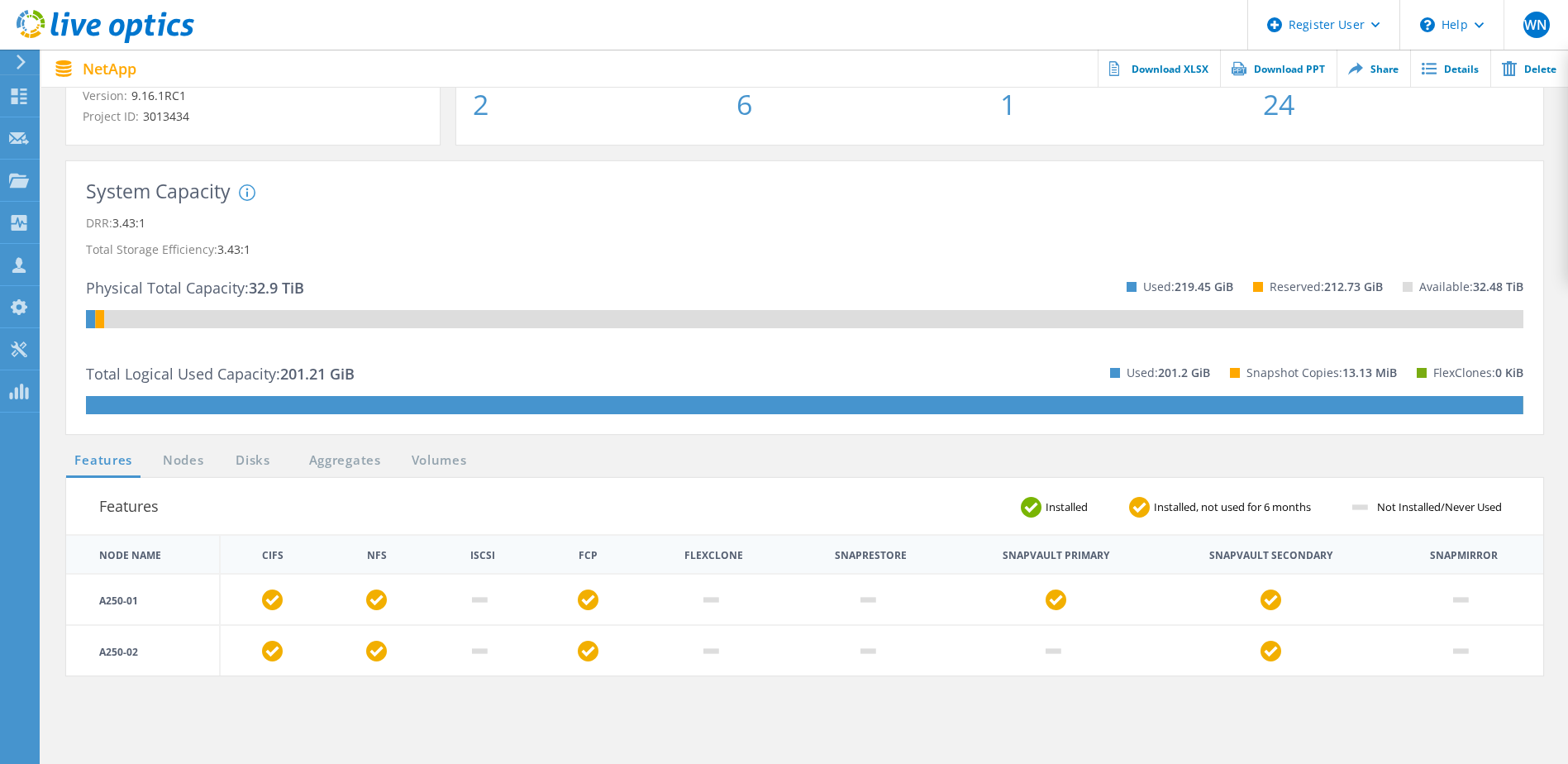
scroll to position [248, 0]
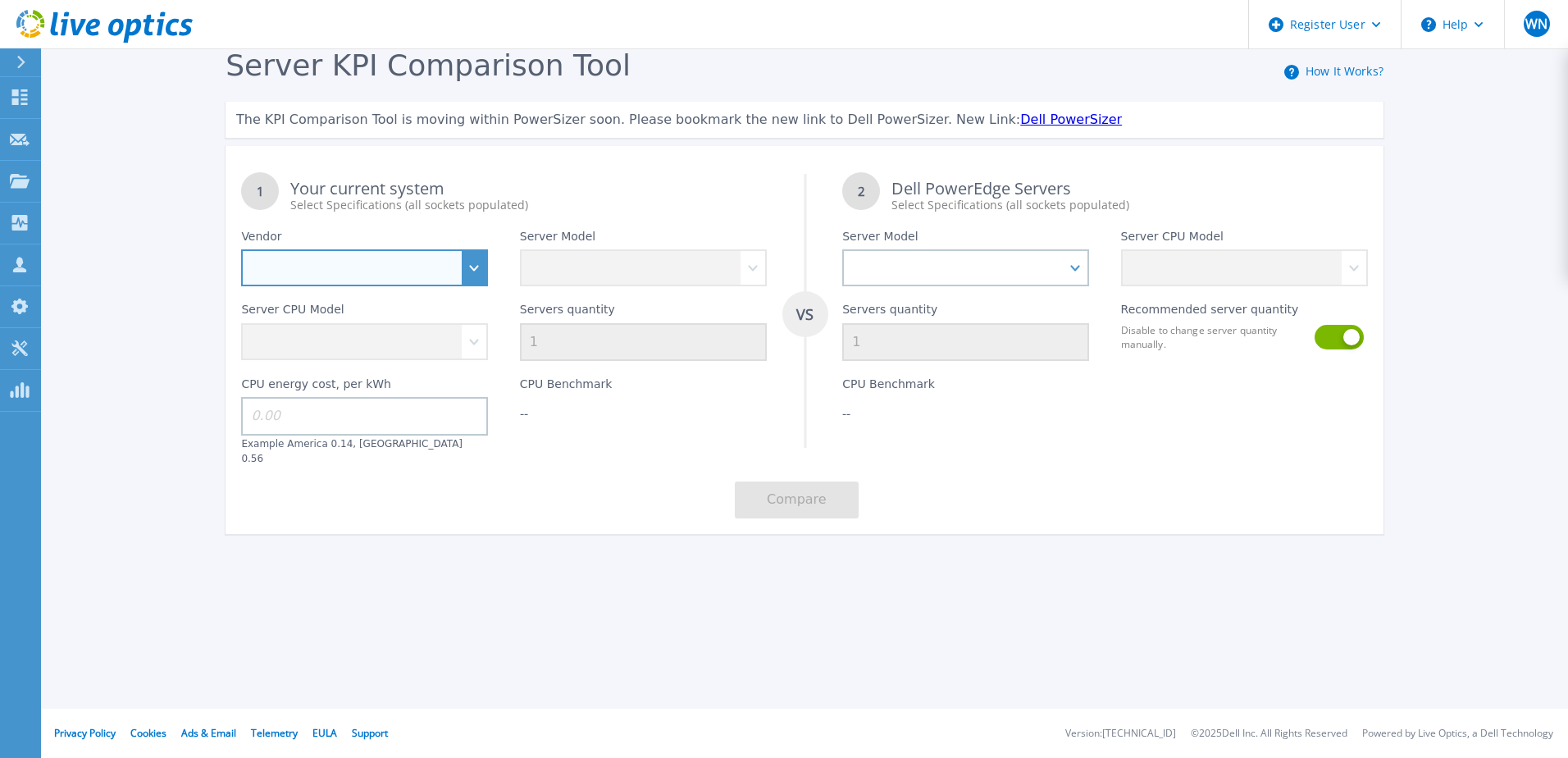
click at [474, 274] on select "Dell HPE Lenovo Supermicro" at bounding box center [365, 268] width 247 height 37
click at [1020, 123] on link "Dell PowerSizer" at bounding box center [1071, 120] width 102 height 16
